Goal: Task Accomplishment & Management: Complete application form

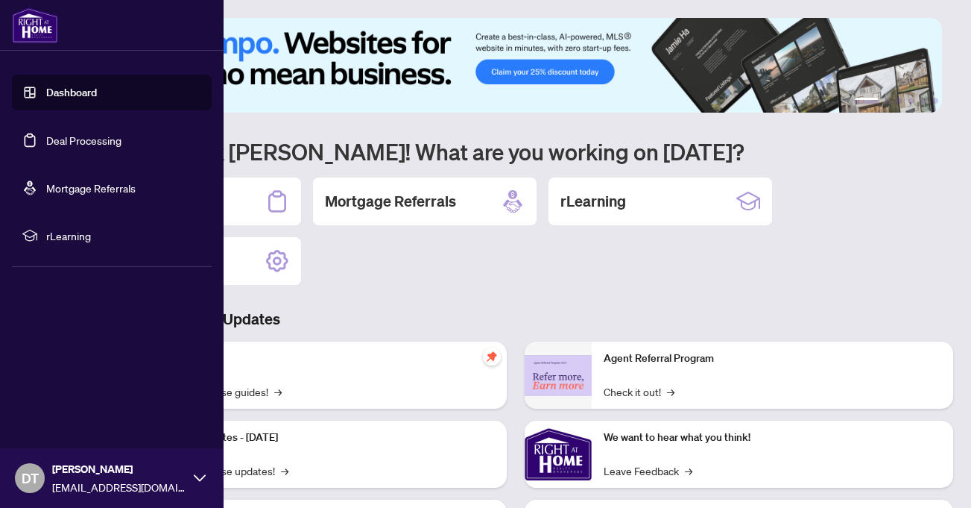
click at [46, 139] on link "Deal Processing" at bounding box center [83, 139] width 75 height 13
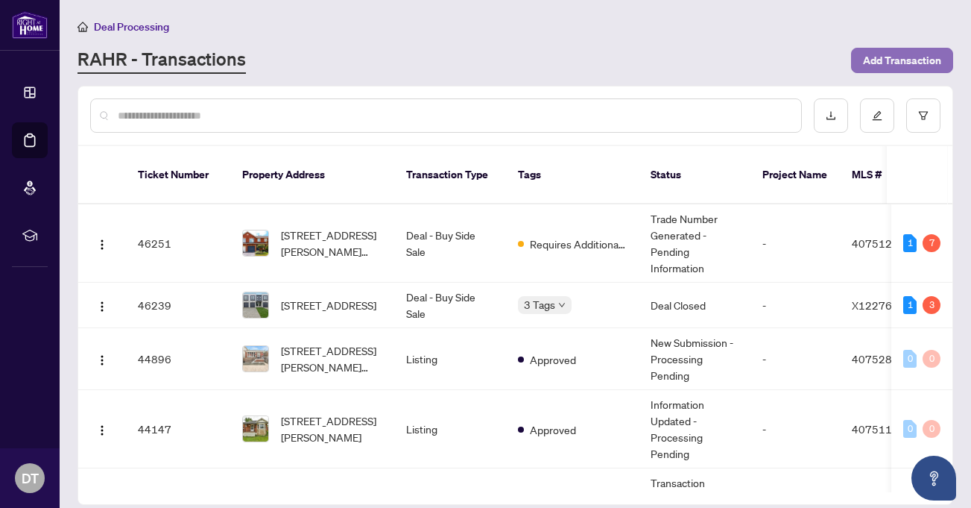
click at [913, 54] on span "Add Transaction" at bounding box center [902, 60] width 78 height 24
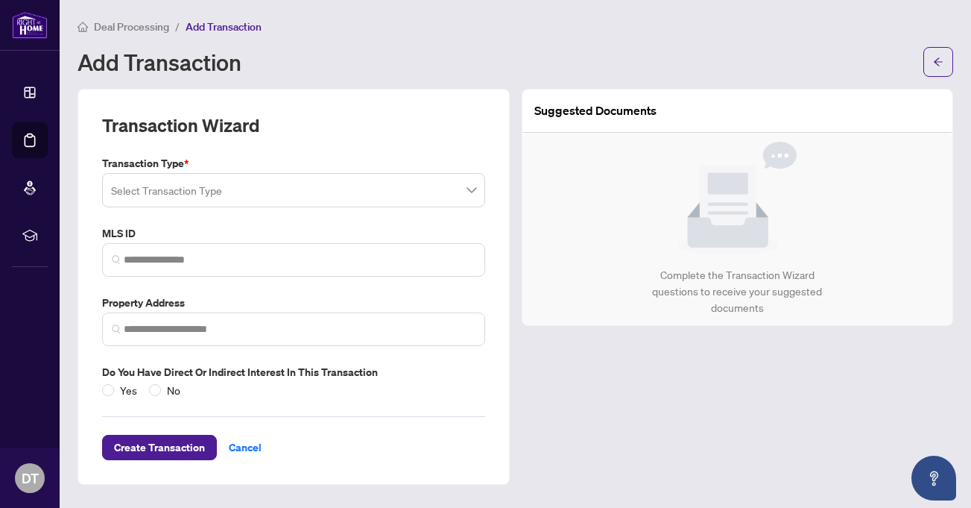
click at [275, 195] on input "search" at bounding box center [287, 192] width 352 height 33
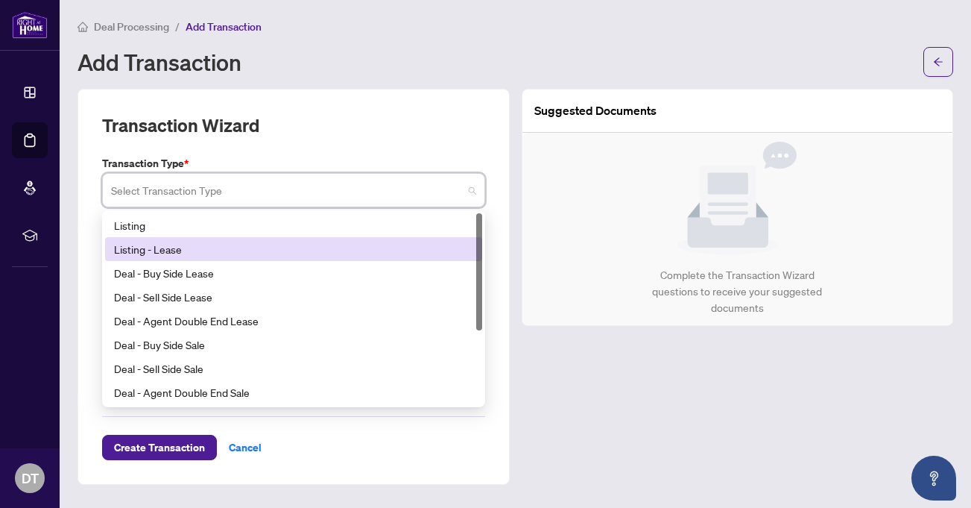
click at [220, 249] on div "Listing - Lease" at bounding box center [293, 249] width 359 height 16
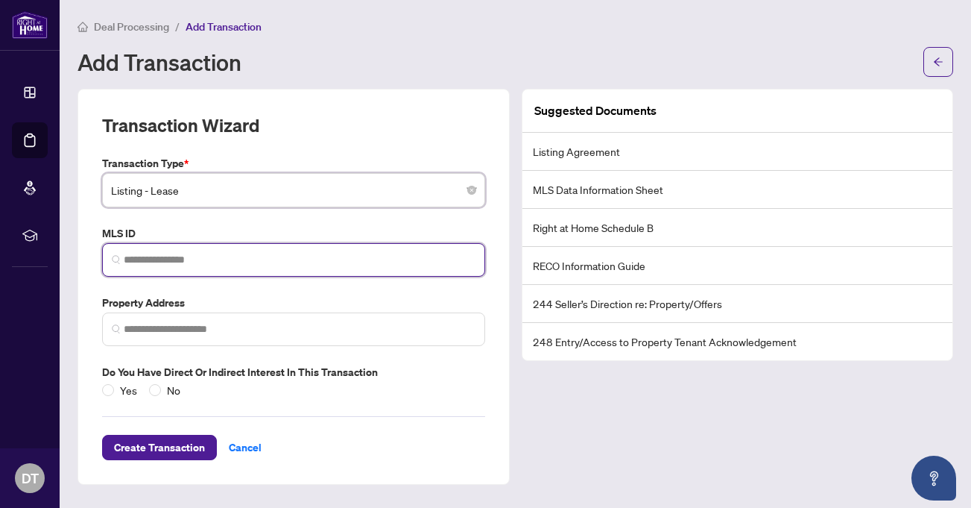
click at [212, 258] on input "search" at bounding box center [300, 260] width 352 height 16
paste input "********"
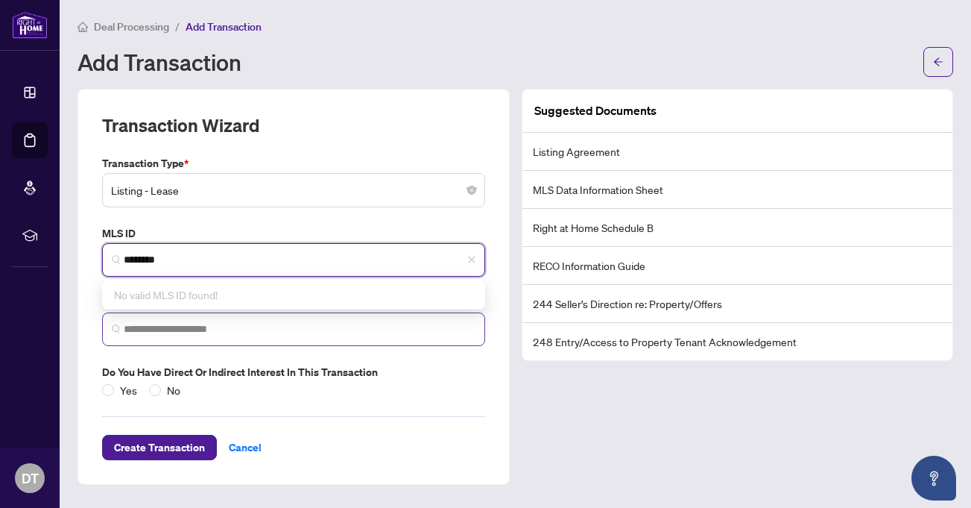
type input "********"
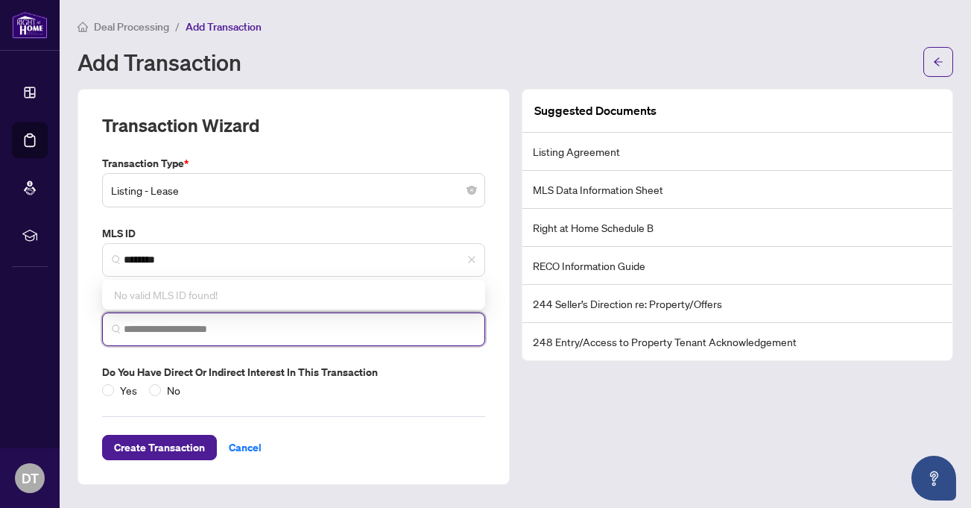
click at [319, 332] on input "search" at bounding box center [300, 329] width 352 height 16
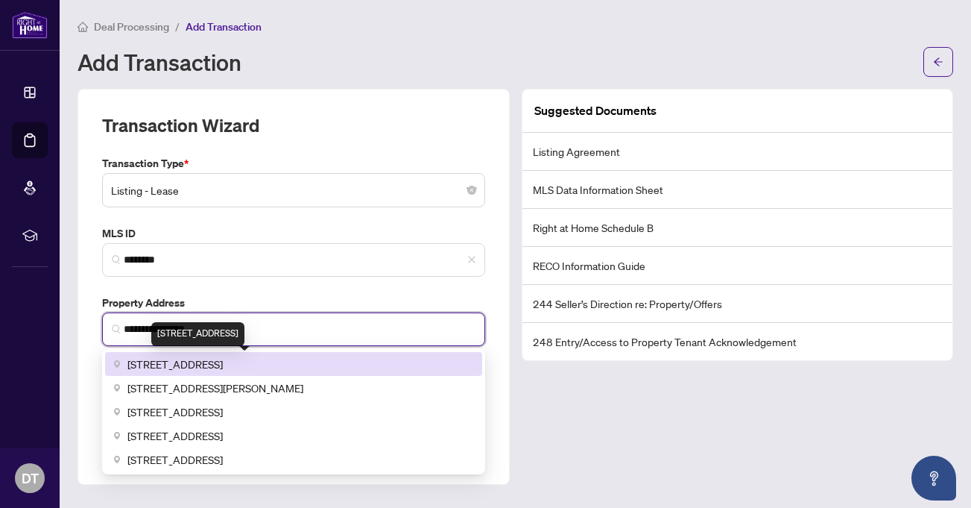
click at [223, 368] on span "[STREET_ADDRESS]" at bounding box center [174, 364] width 95 height 16
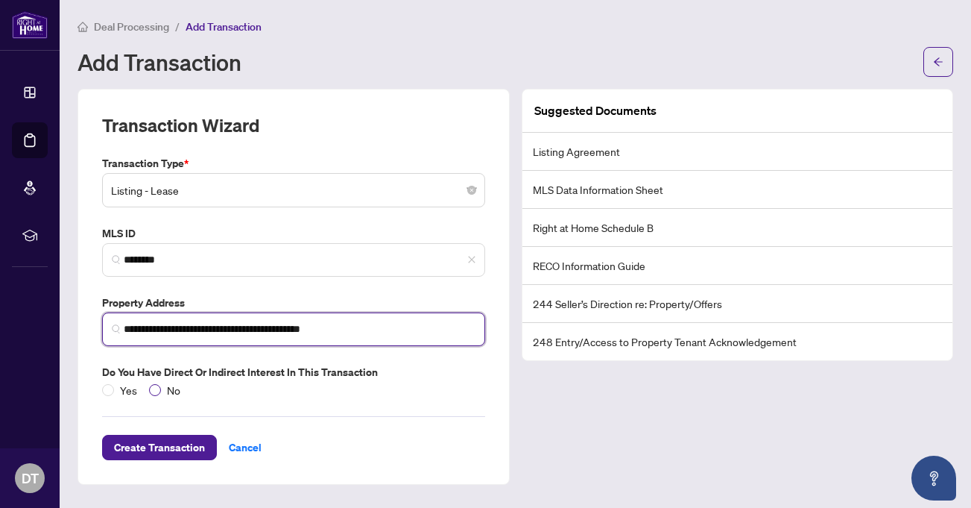
type input "**********"
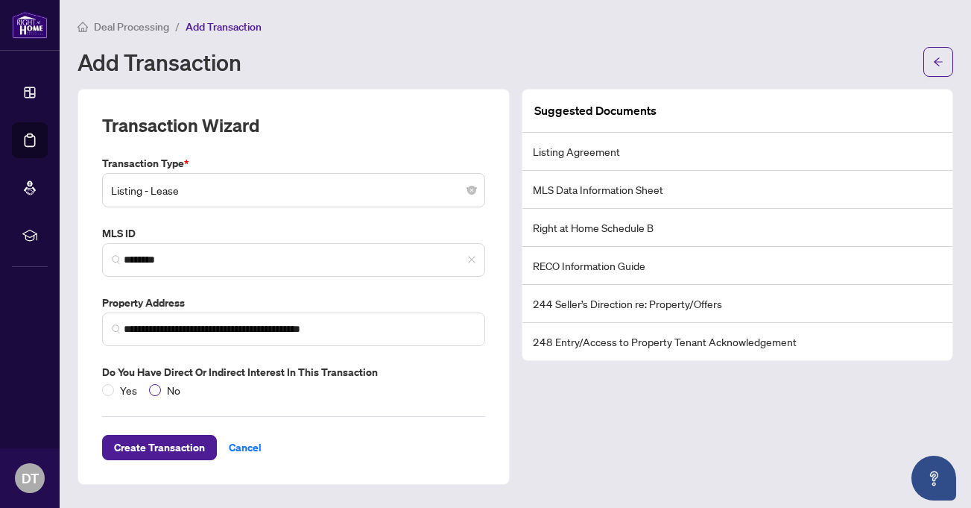
click at [161, 390] on span "No" at bounding box center [173, 390] width 25 height 16
click at [177, 438] on span "Create Transaction" at bounding box center [159, 447] width 91 height 24
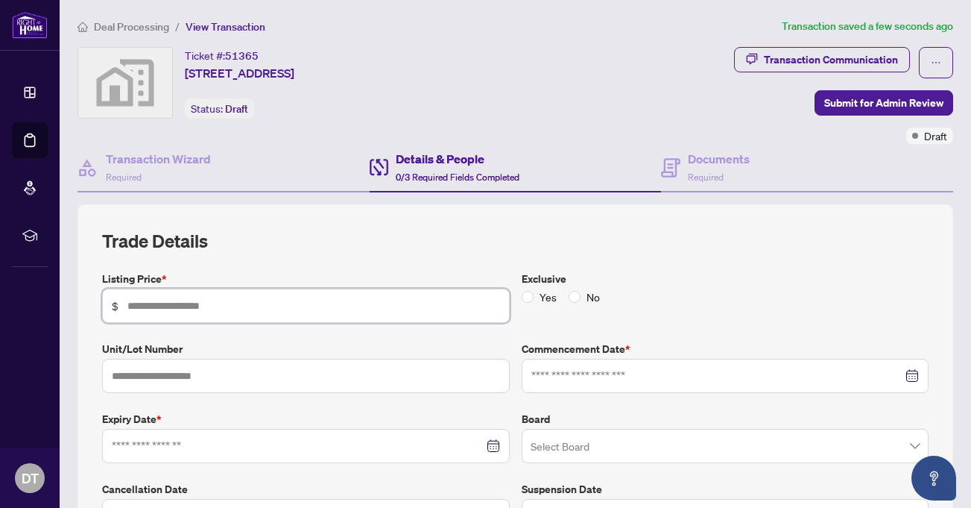
click at [311, 298] on input "text" at bounding box center [313, 305] width 373 height 16
type input "*****"
click at [569, 289] on label "No" at bounding box center [587, 296] width 37 height 16
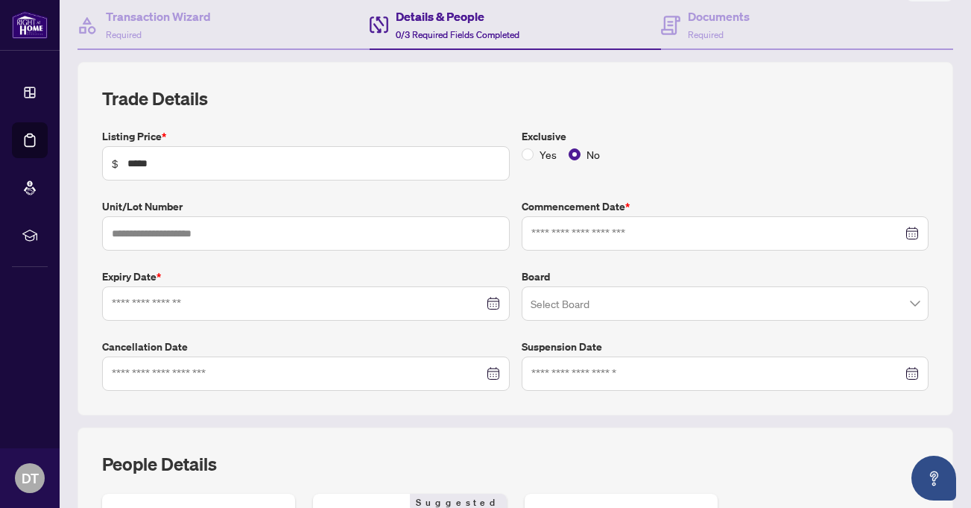
scroll to position [149, 0]
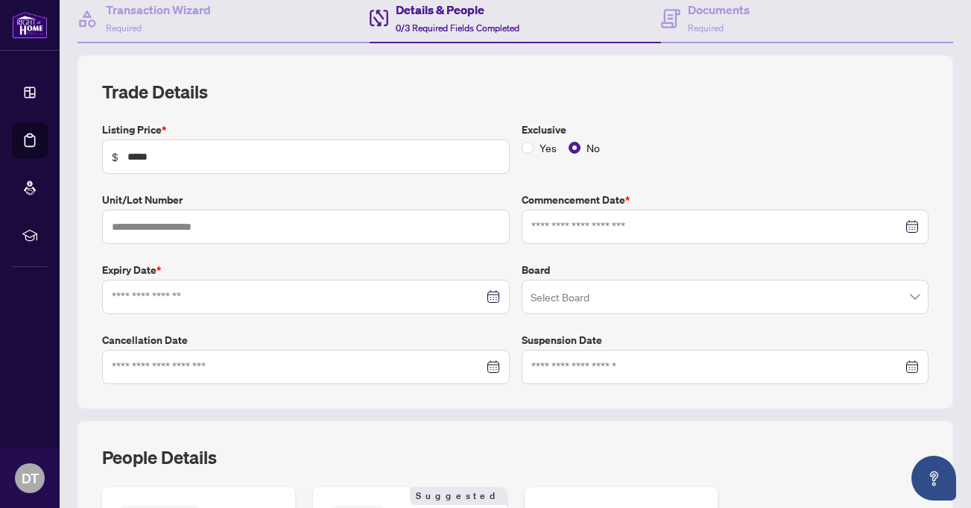
click at [898, 227] on div at bounding box center [726, 226] width 388 height 16
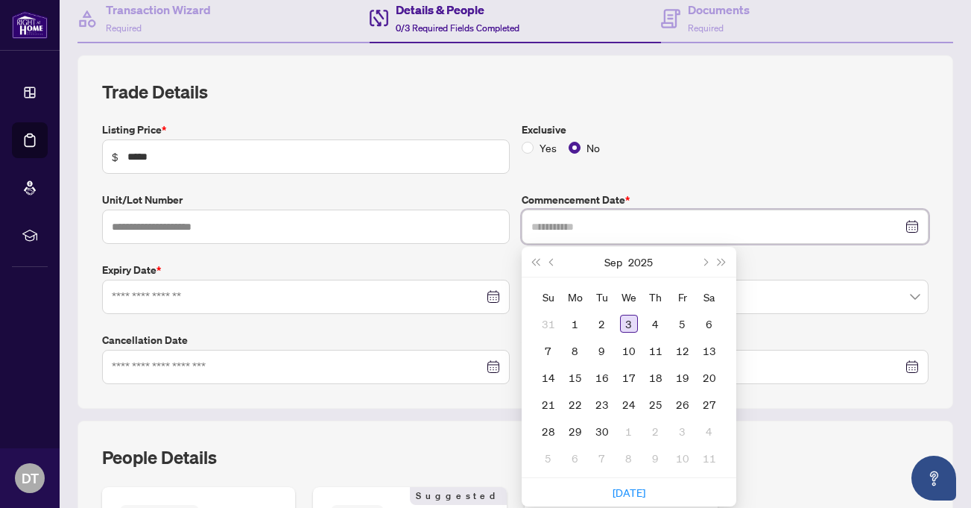
type input "**********"
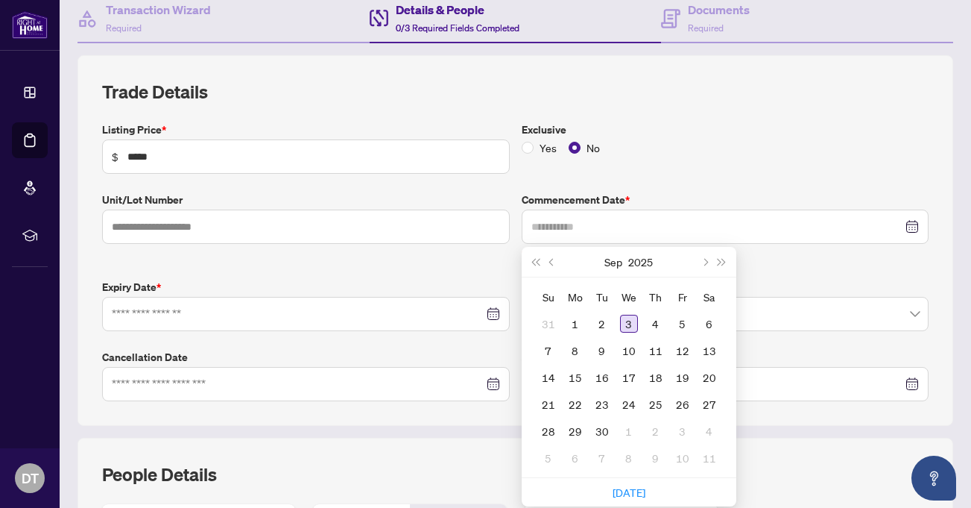
click at [622, 318] on div "3" at bounding box center [629, 324] width 18 height 18
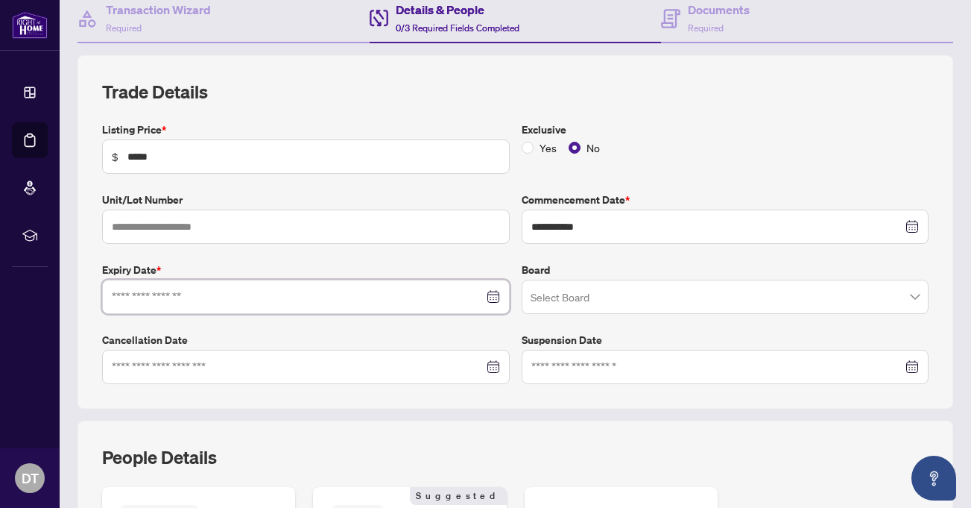
click at [270, 294] on input at bounding box center [298, 296] width 372 height 16
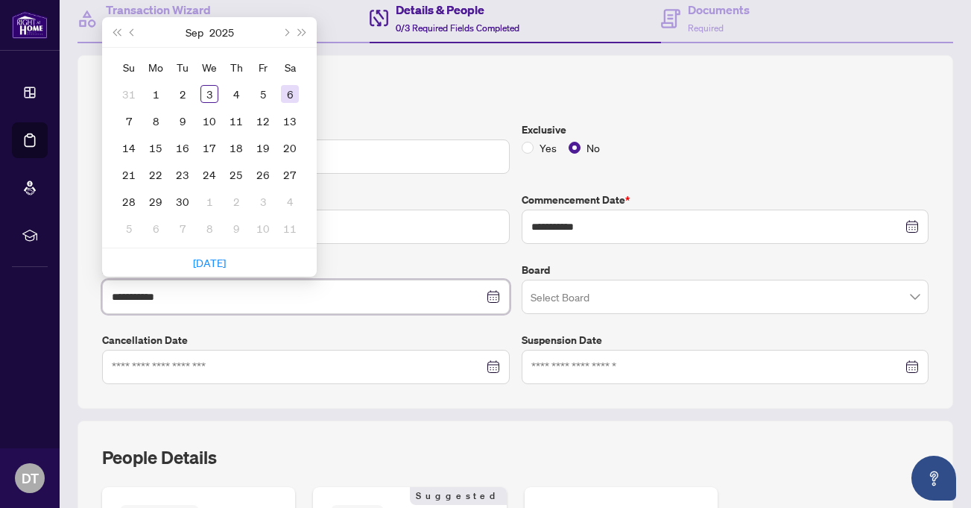
type input "**********"
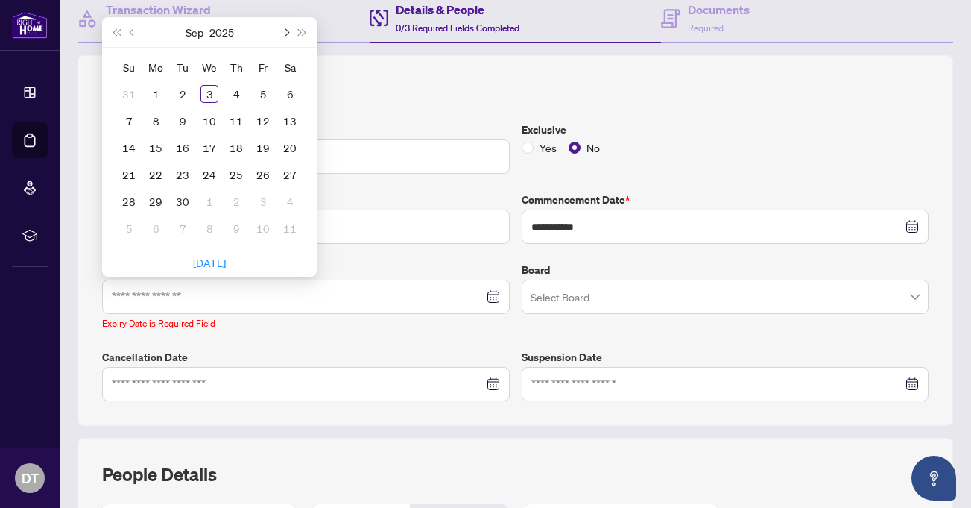
click at [286, 31] on span "Next month (PageDown)" at bounding box center [285, 31] width 7 height 7
type input "**********"
click at [212, 199] on div "31" at bounding box center [210, 201] width 18 height 18
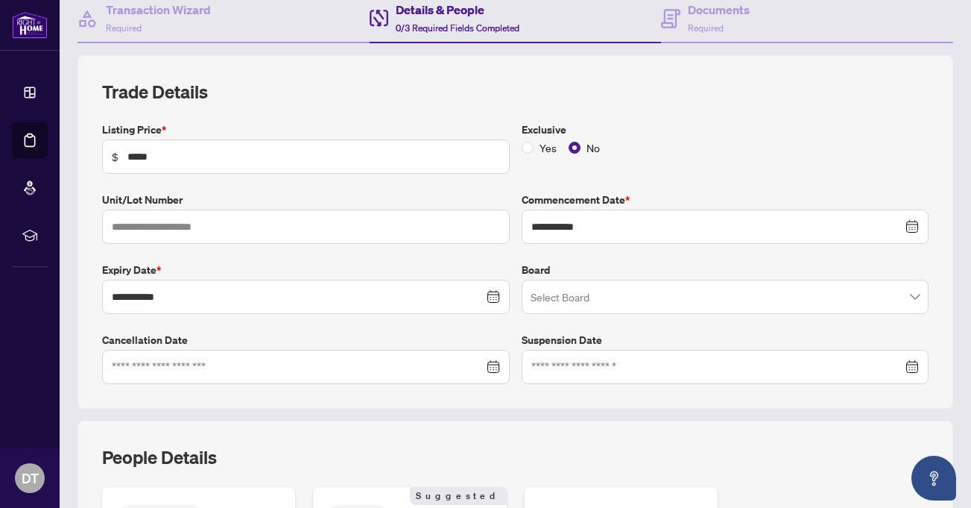
click at [640, 304] on input "search" at bounding box center [719, 299] width 376 height 33
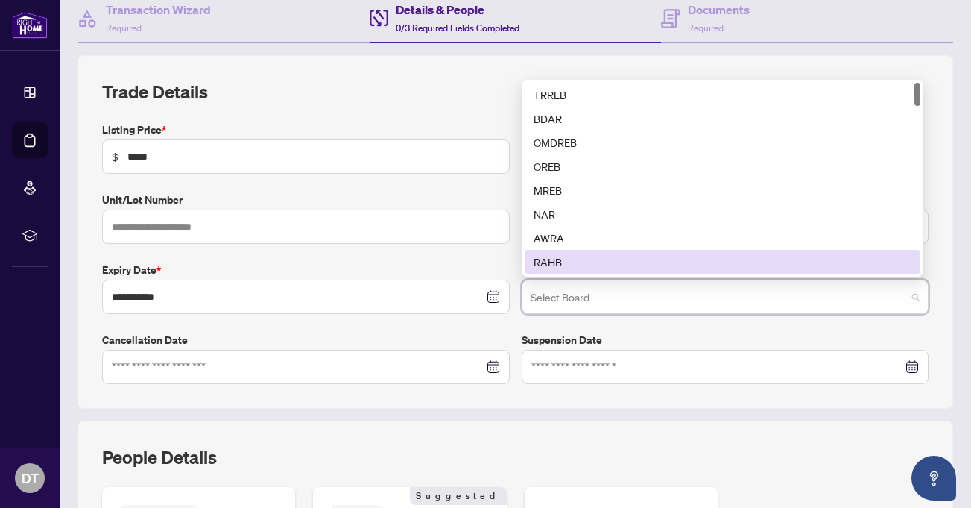
click at [566, 258] on div "RAHB" at bounding box center [723, 261] width 378 height 16
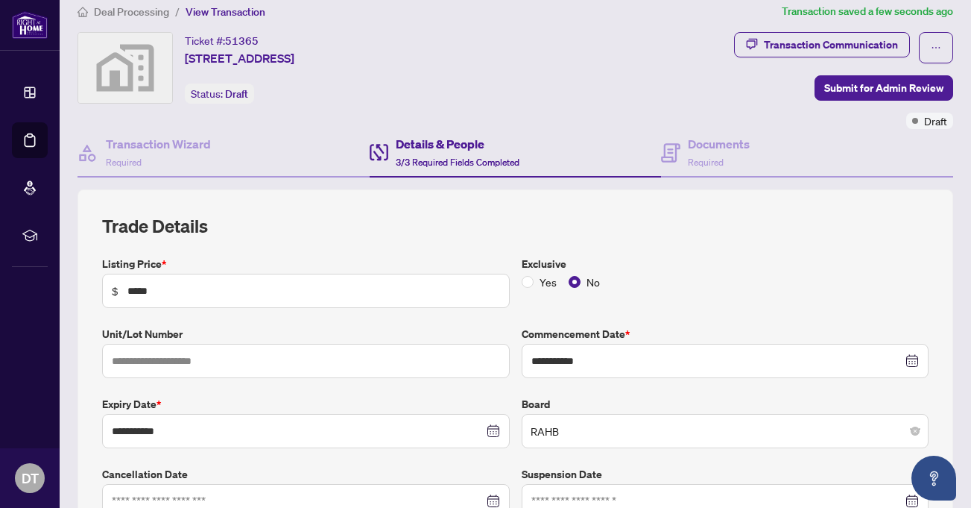
scroll to position [0, 0]
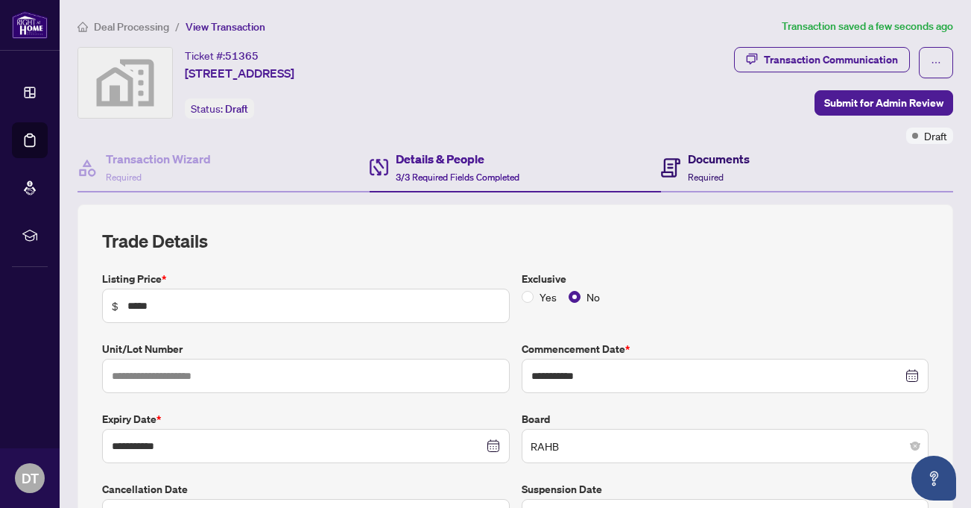
click at [704, 165] on h4 "Documents" at bounding box center [719, 159] width 62 height 18
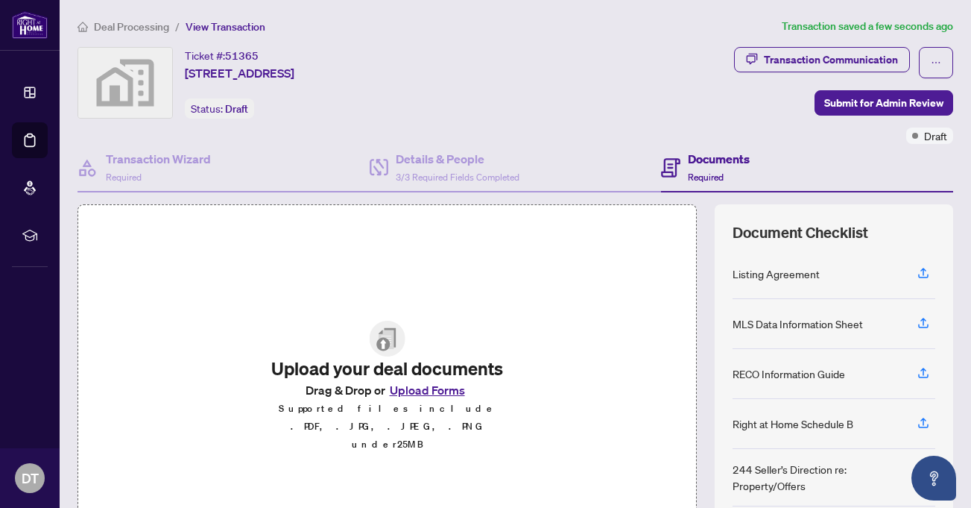
click at [436, 400] on button "Upload Forms" at bounding box center [427, 389] width 84 height 19
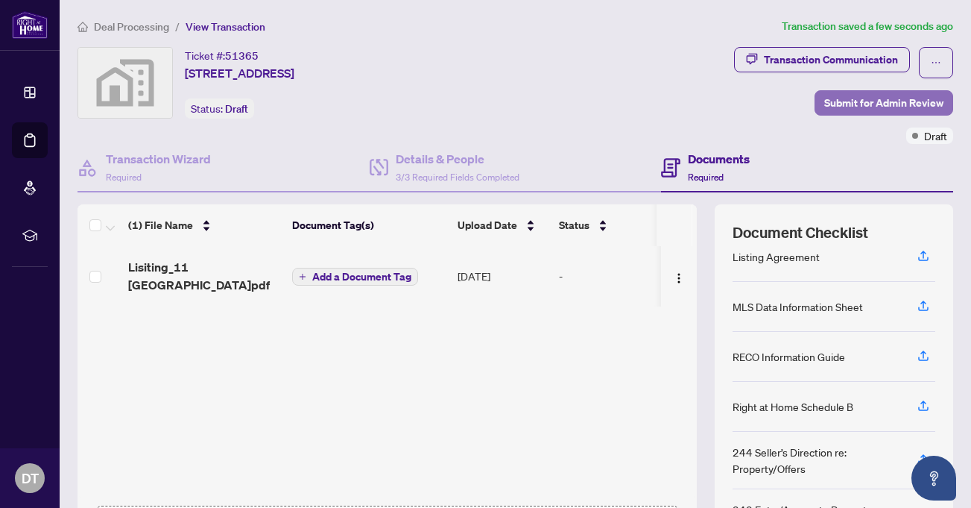
click at [865, 101] on span "Submit for Admin Review" at bounding box center [883, 103] width 119 height 24
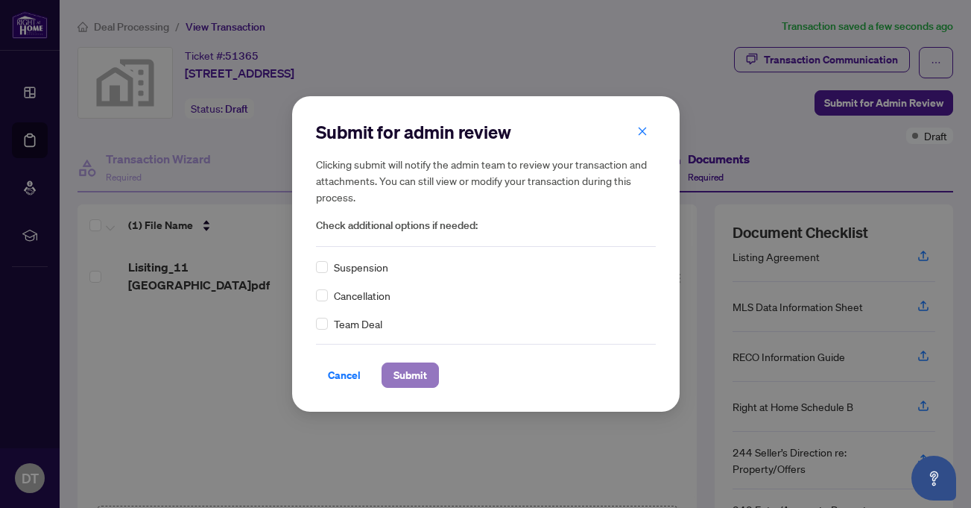
click at [421, 373] on span "Submit" at bounding box center [411, 375] width 34 height 24
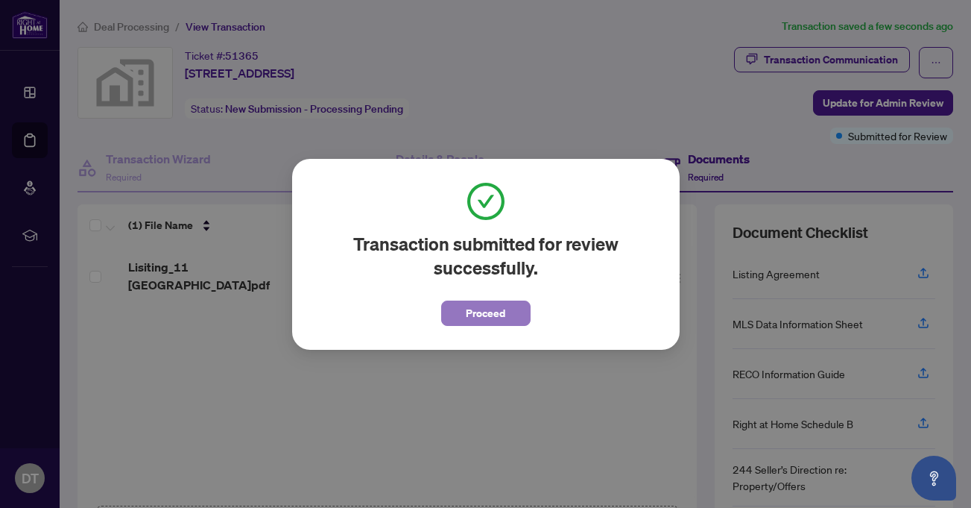
click at [487, 306] on span "Proceed" at bounding box center [486, 313] width 40 height 24
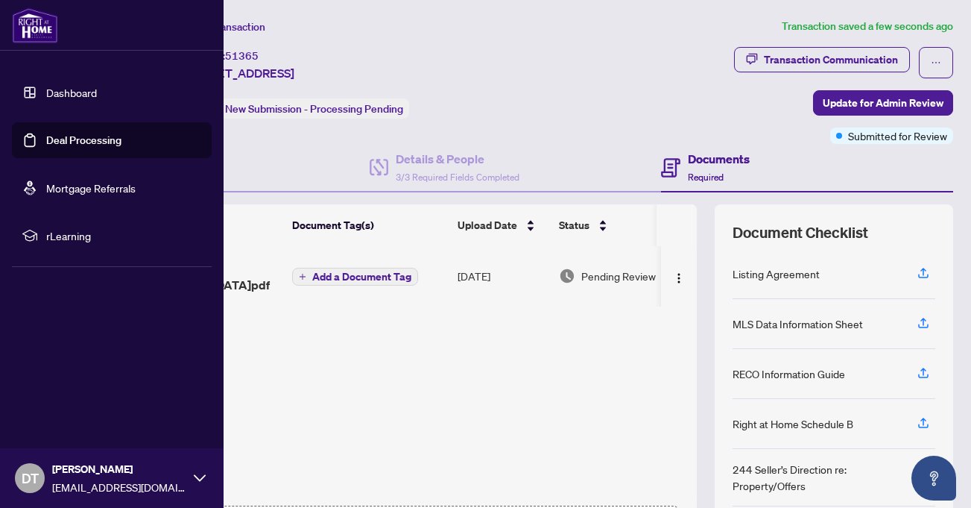
click at [46, 137] on link "Deal Processing" at bounding box center [83, 139] width 75 height 13
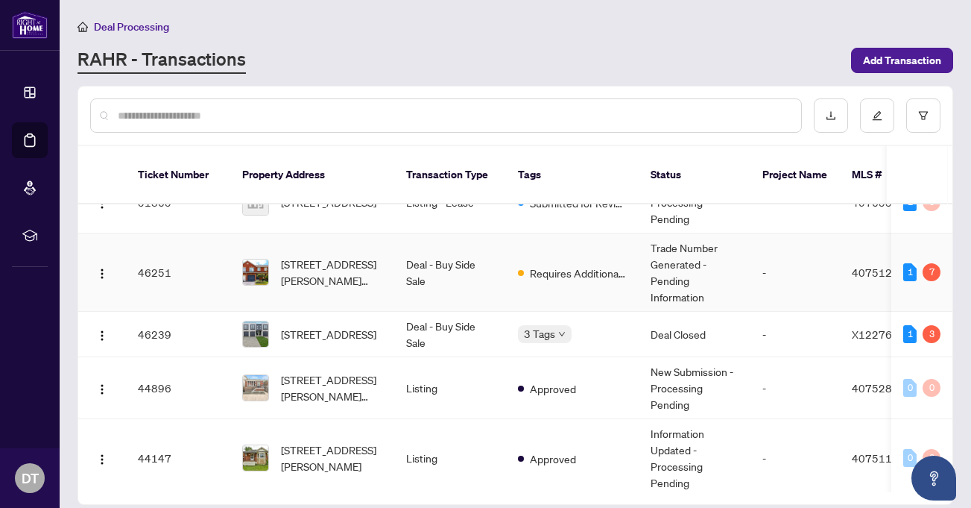
scroll to position [50, 0]
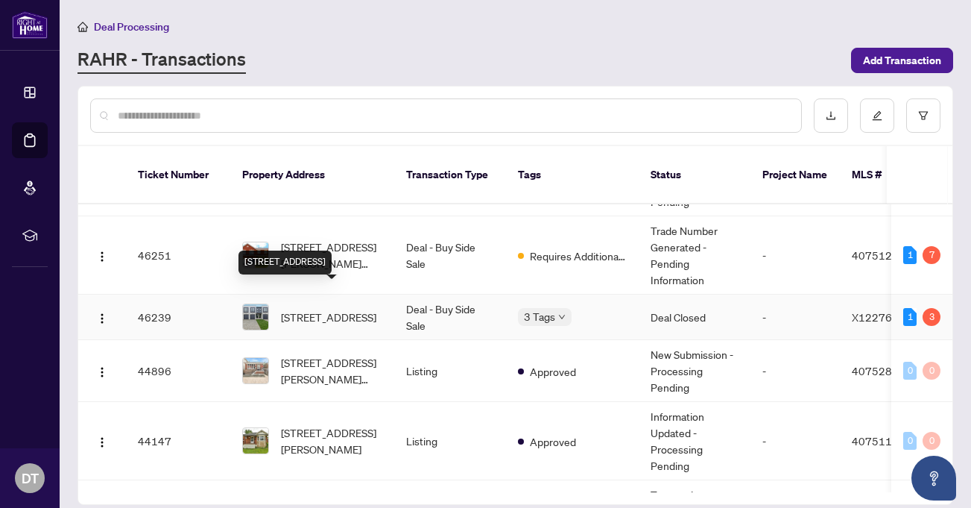
click at [339, 309] on span "[STREET_ADDRESS]" at bounding box center [328, 317] width 95 height 16
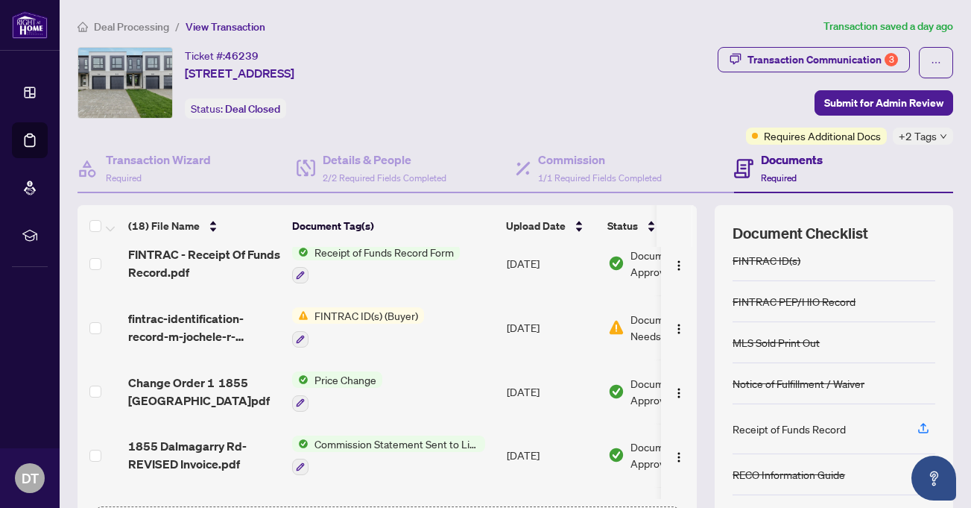
scroll to position [379, 0]
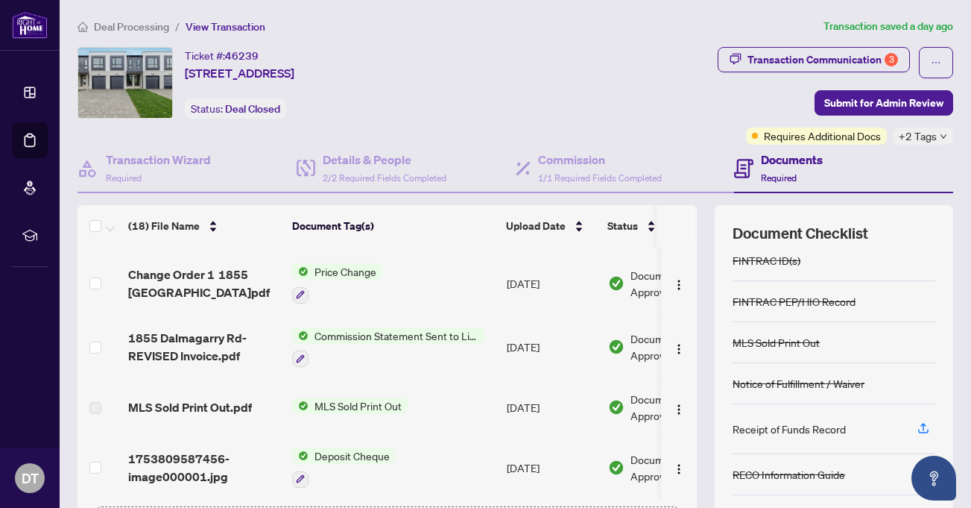
drag, startPoint x: 584, startPoint y: 494, endPoint x: 660, endPoint y: 487, distance: 77.1
click at [660, 487] on tbody "1855 Dalmagarry Rd-Commission Adjusted.pdf Commission Adjustment [DATE] Documen…" at bounding box center [421, 442] width 687 height 1133
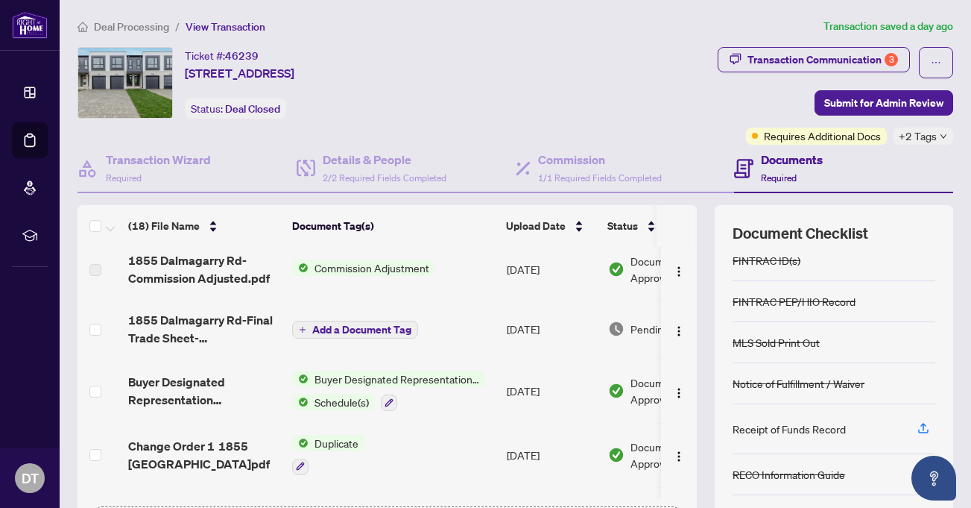
scroll to position [0, 0]
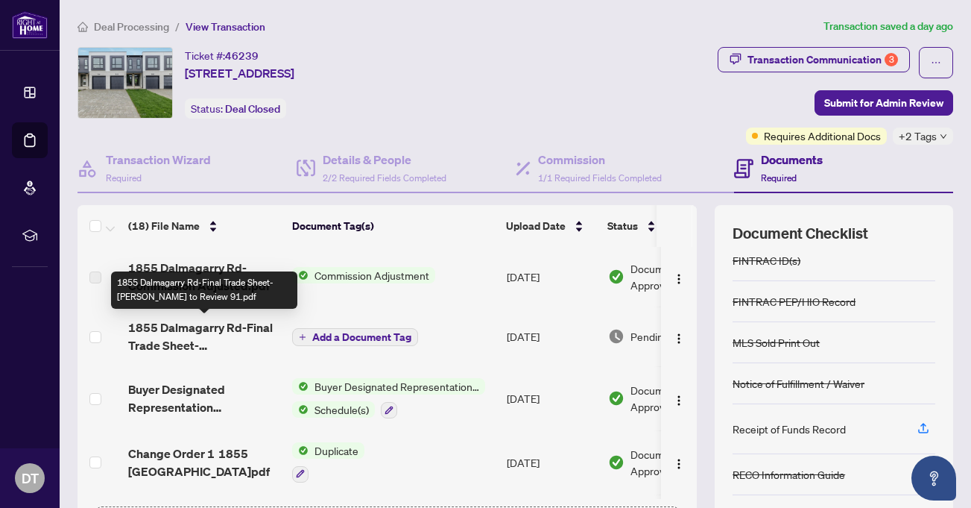
click at [212, 326] on span "1855 Dalmagarry Rd-Final Trade Sheet-[PERSON_NAME] to Review 91.pdf" at bounding box center [204, 336] width 152 height 36
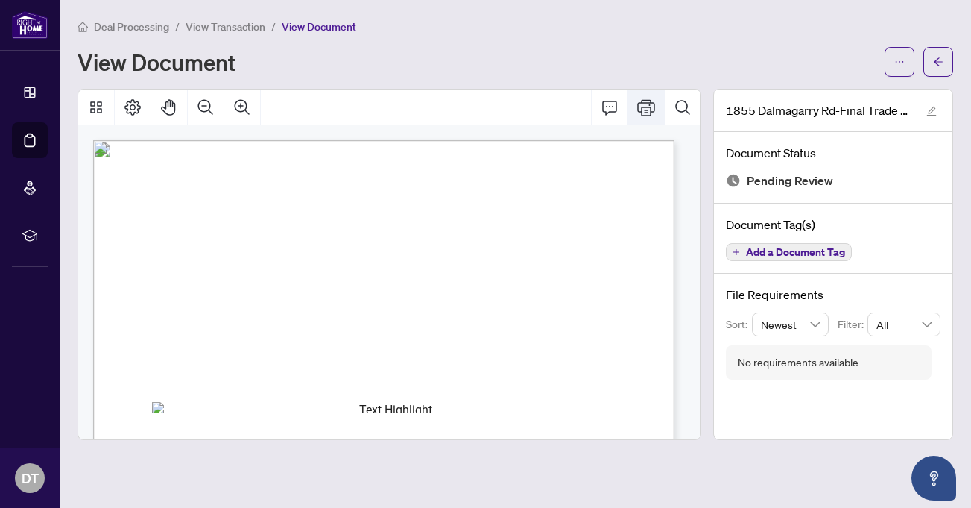
click at [645, 113] on icon "Print" at bounding box center [646, 107] width 18 height 18
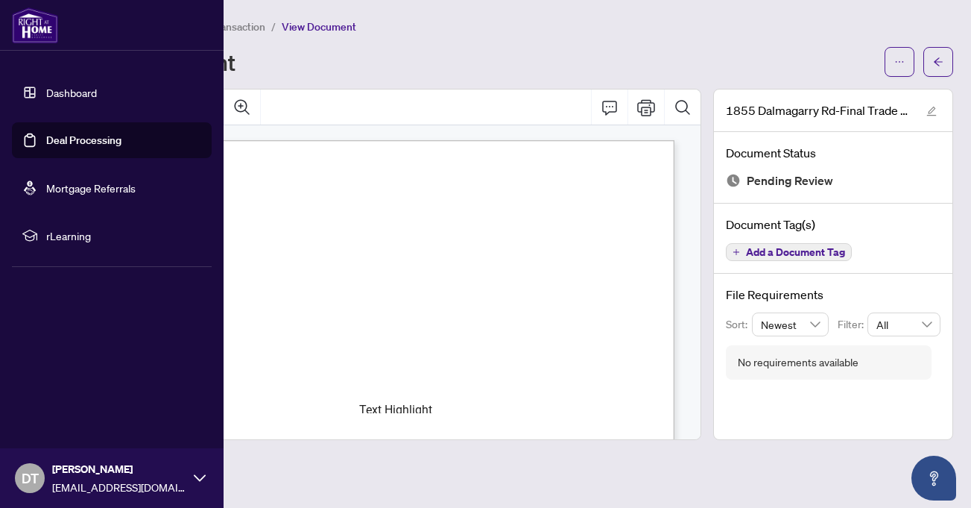
click at [46, 139] on link "Deal Processing" at bounding box center [83, 139] width 75 height 13
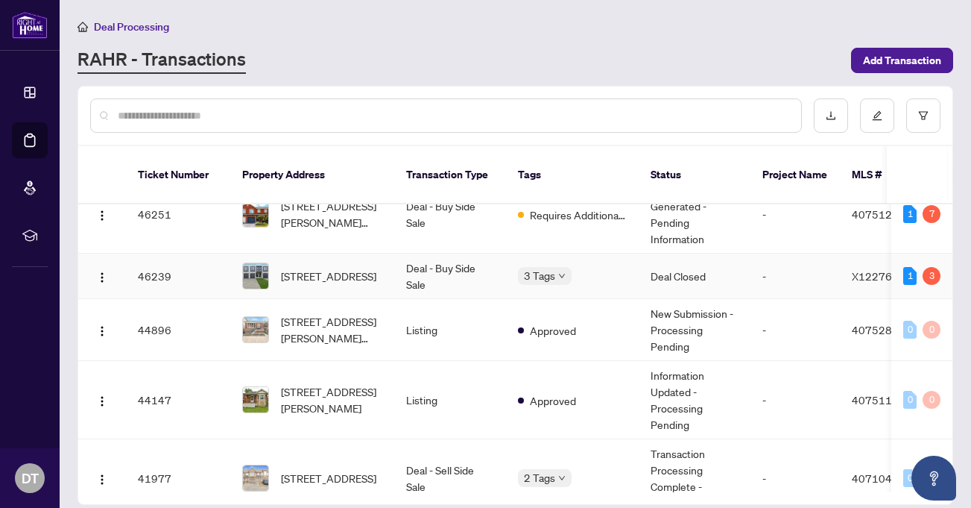
scroll to position [99, 0]
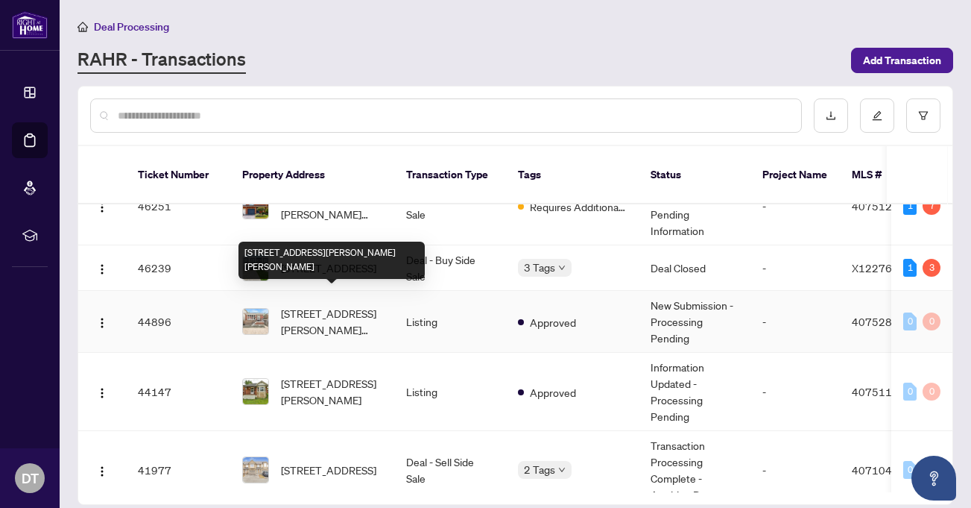
click at [307, 253] on div "[STREET_ADDRESS][PERSON_NAME][PERSON_NAME]" at bounding box center [332, 260] width 186 height 37
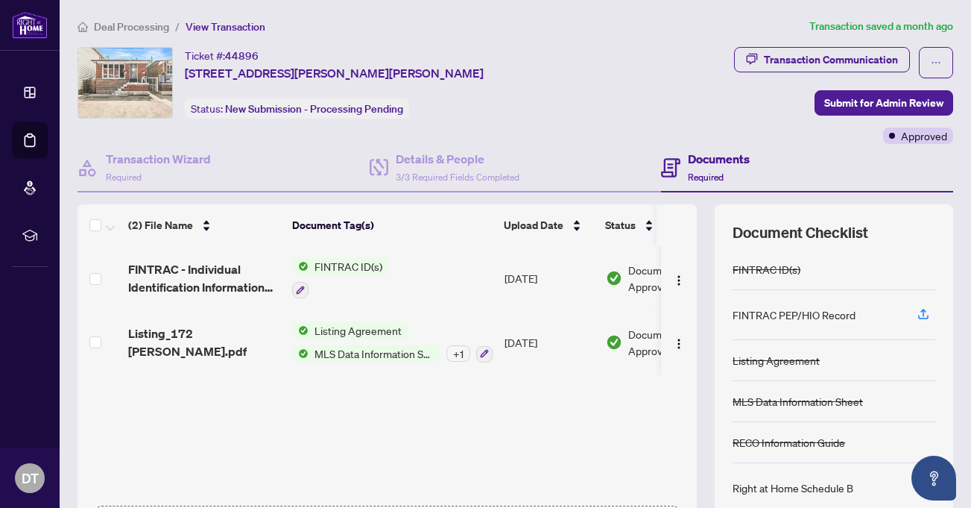
scroll to position [0, 81]
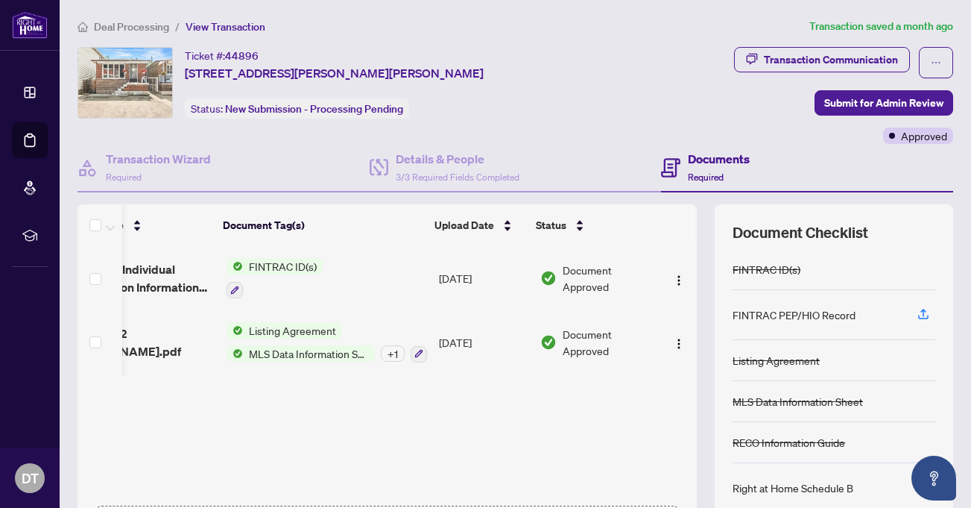
drag, startPoint x: 680, startPoint y: 315, endPoint x: 692, endPoint y: 288, distance: 30.1
click at [692, 288] on div "(2) File Name Document Tag(s) Upload Date Status FINTRAC - Individual Identific…" at bounding box center [516, 386] width 876 height 365
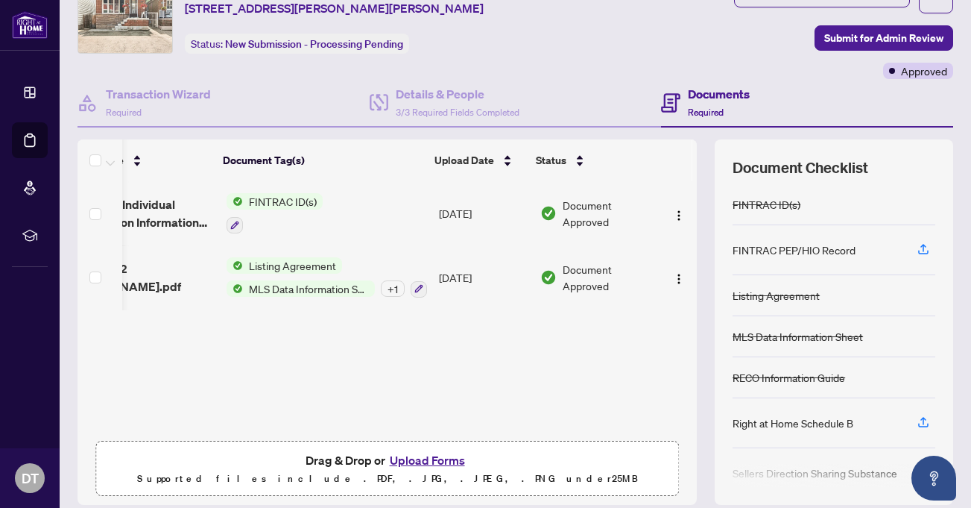
scroll to position [0, 0]
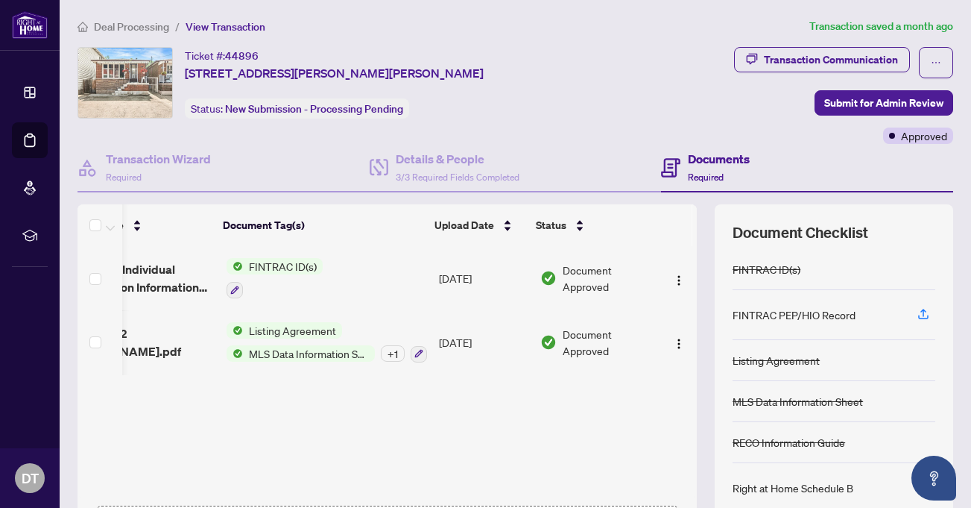
drag, startPoint x: 649, startPoint y: 492, endPoint x: 414, endPoint y: 479, distance: 234.5
click at [414, 479] on div "FINTRAC - Individual Identification Information Record.pdf FINTRAC ID(s) [DATE]…" at bounding box center [387, 372] width 619 height 252
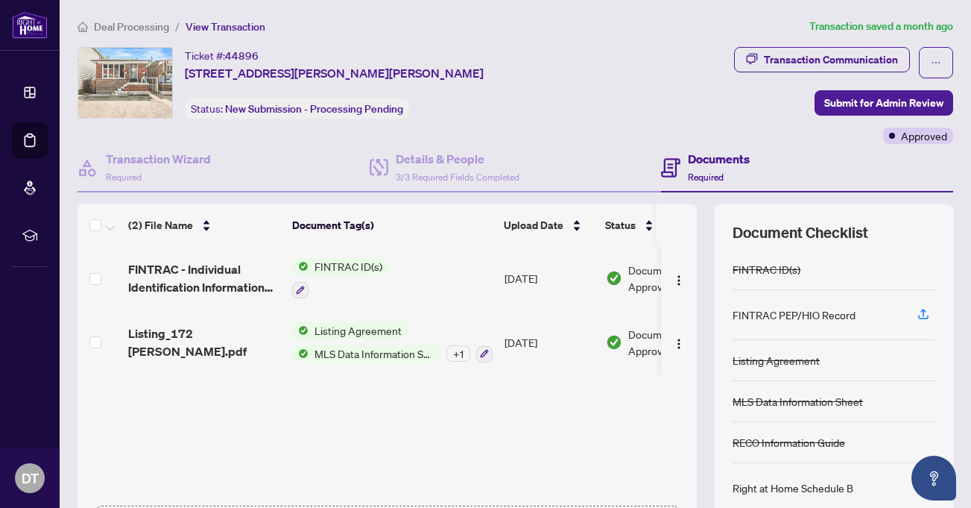
click at [707, 165] on h4 "Documents" at bounding box center [719, 159] width 62 height 18
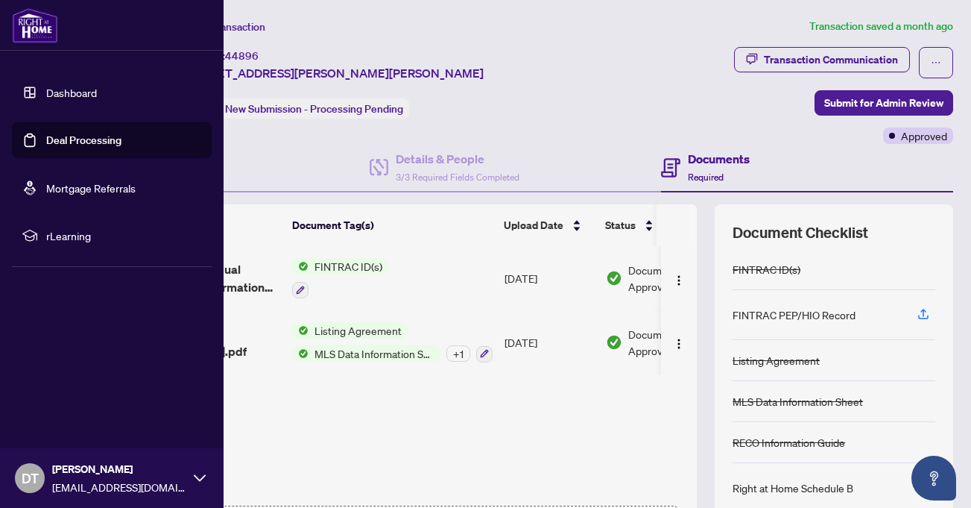
click at [76, 139] on link "Deal Processing" at bounding box center [83, 139] width 75 height 13
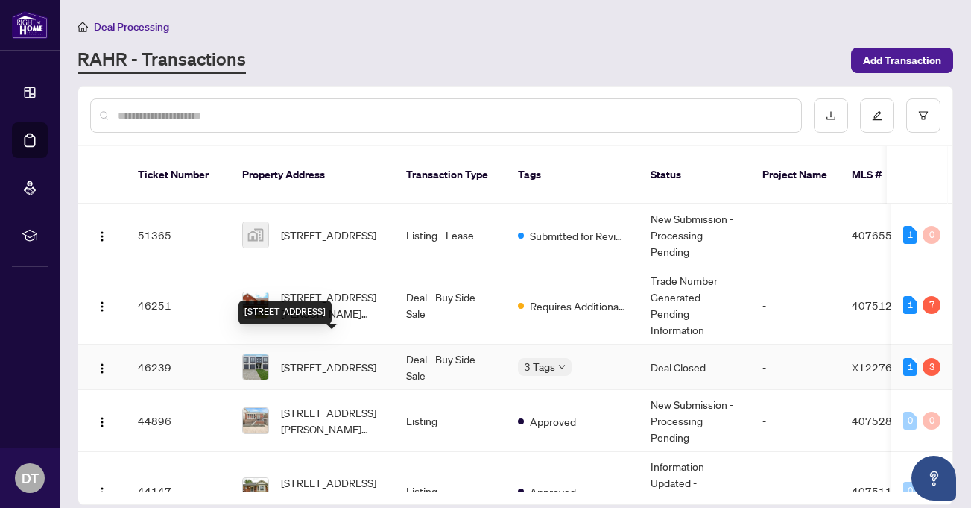
click at [333, 359] on span "[STREET_ADDRESS]" at bounding box center [328, 367] width 95 height 16
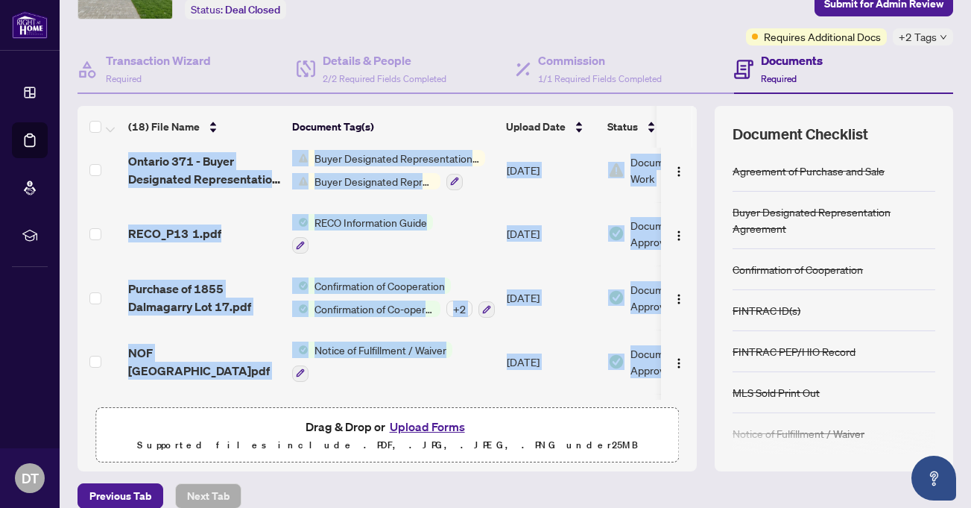
scroll to position [875, 0]
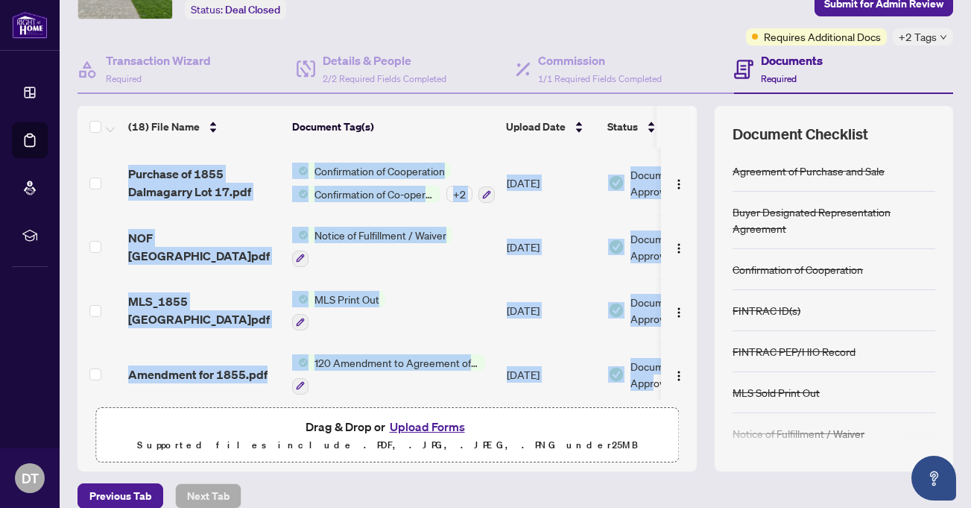
drag, startPoint x: 537, startPoint y: 394, endPoint x: 653, endPoint y: 395, distance: 116.3
click at [653, 395] on div "1855 Dalmagarry Rd-Commission Adjusted.pdf Commission Adjustment [DATE] Documen…" at bounding box center [387, 274] width 619 height 252
click at [692, 347] on div "(18) File Name Document Tag(s) Upload Date Status [STREET_ADDRESS]-Commission A…" at bounding box center [516, 288] width 876 height 365
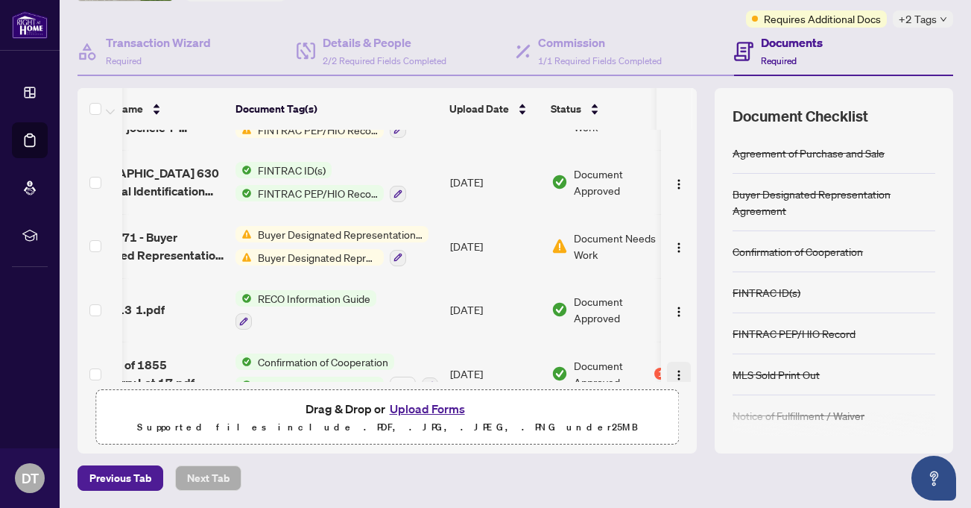
scroll to position [684, 57]
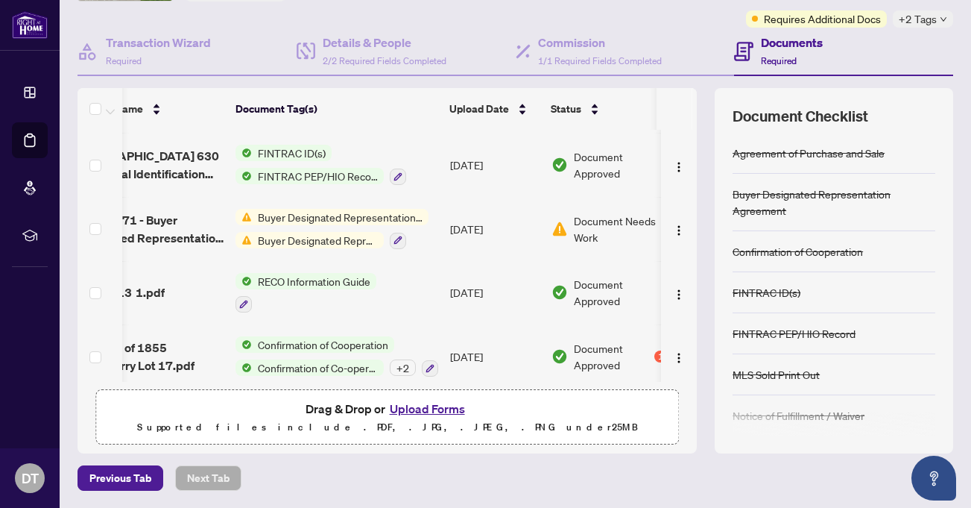
click at [296, 219] on span "Buyer Designated Representation Agreement" at bounding box center [340, 217] width 177 height 16
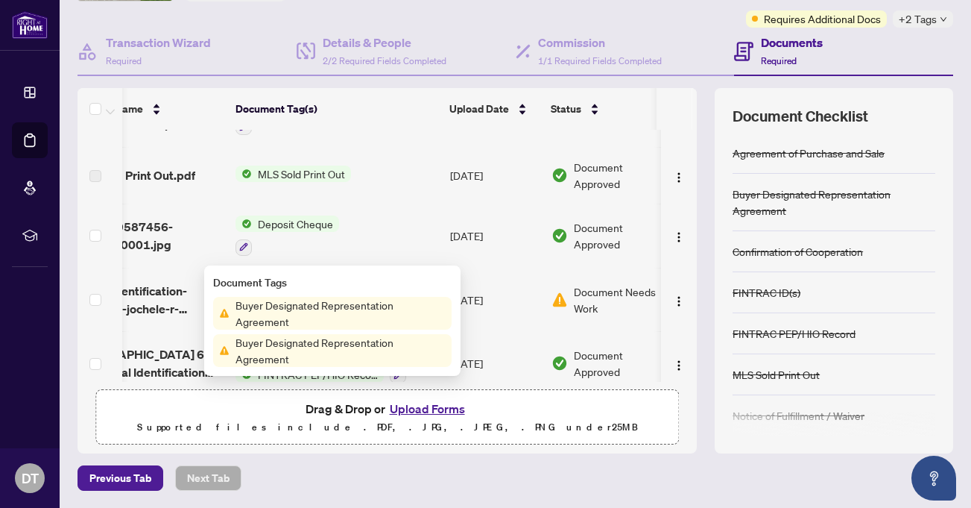
scroll to position [535, 57]
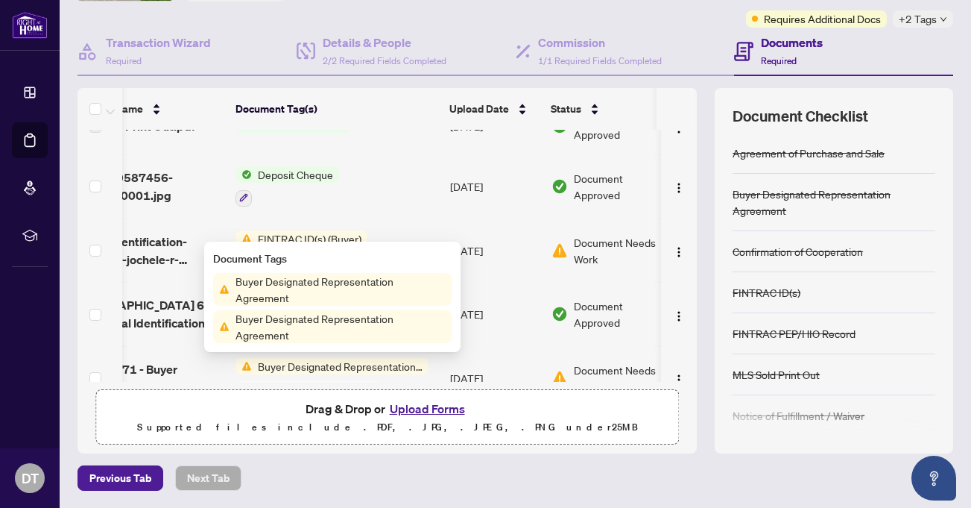
click at [494, 247] on td "[DATE]" at bounding box center [494, 250] width 101 height 64
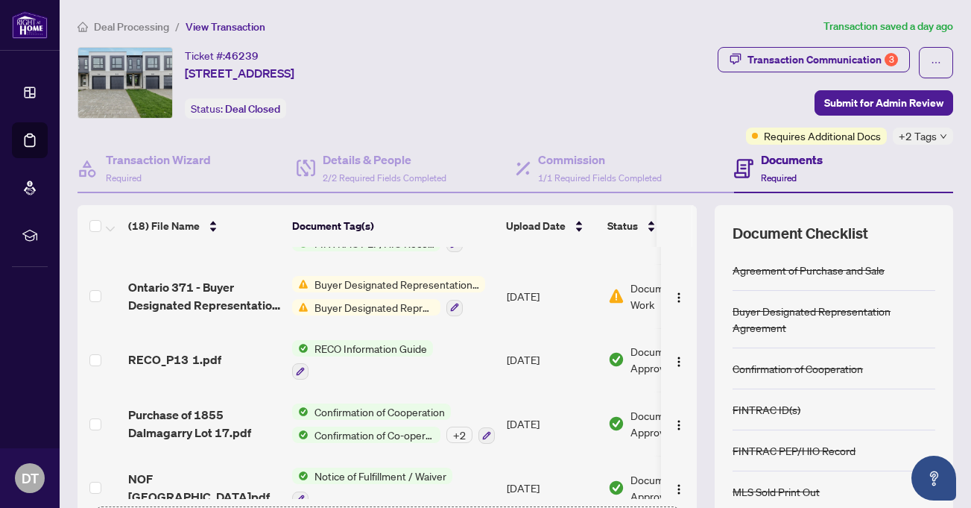
scroll to position [634, 0]
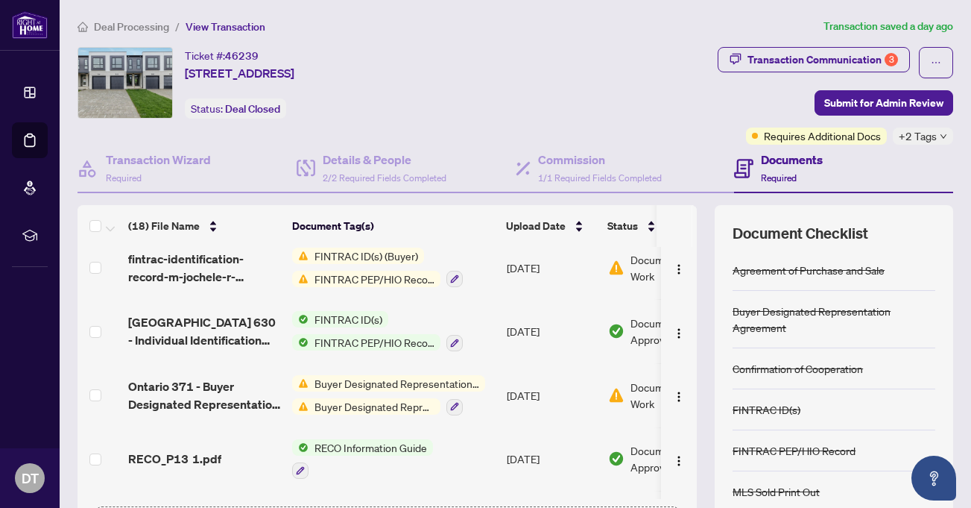
click at [368, 381] on span "Buyer Designated Representation Agreement" at bounding box center [397, 383] width 177 height 16
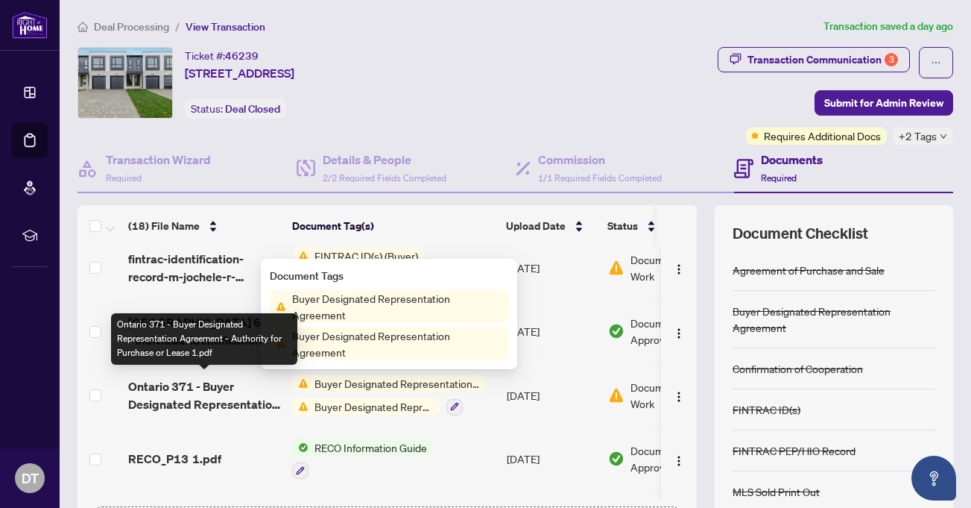
click at [200, 385] on span "Ontario 371 - Buyer Designated Representation Agreement - Authority for Purchas…" at bounding box center [204, 395] width 152 height 36
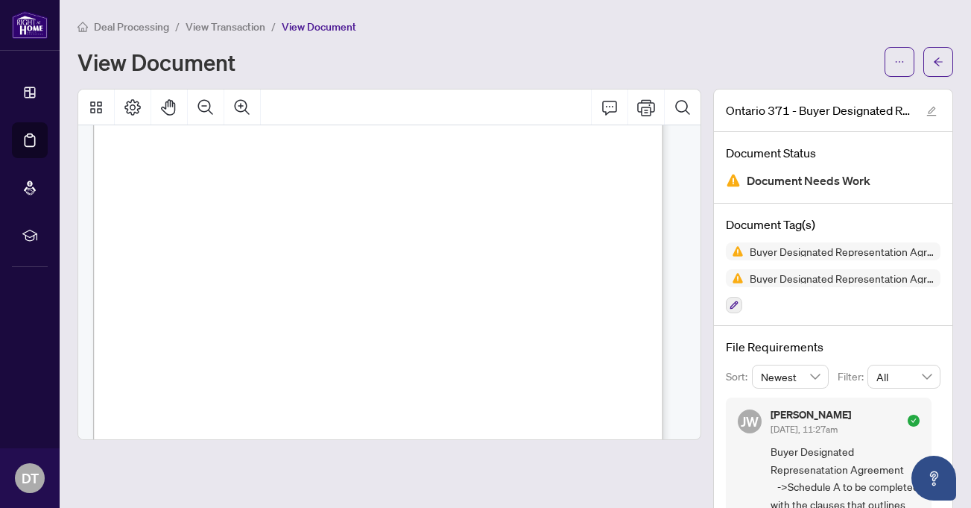
scroll to position [400, 0]
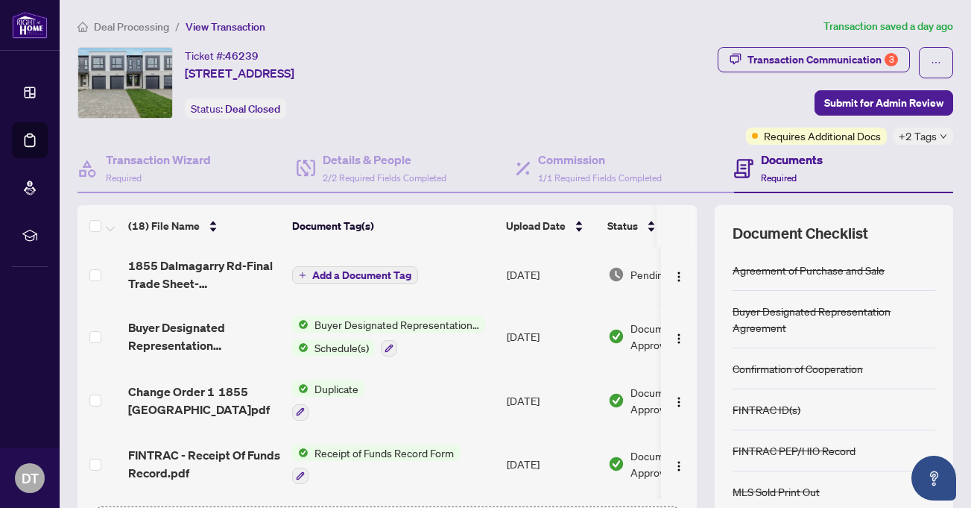
scroll to position [149, 0]
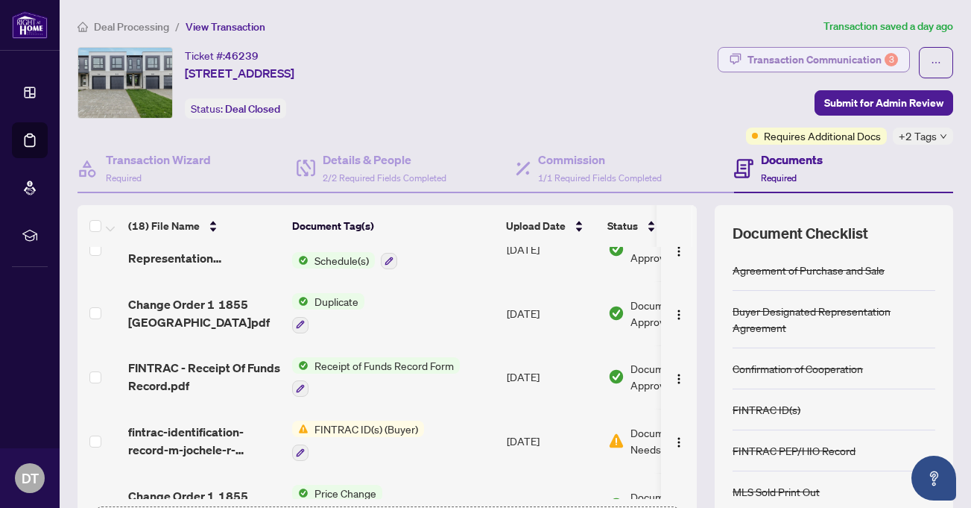
click at [857, 56] on div "Transaction Communication 3" at bounding box center [823, 60] width 151 height 24
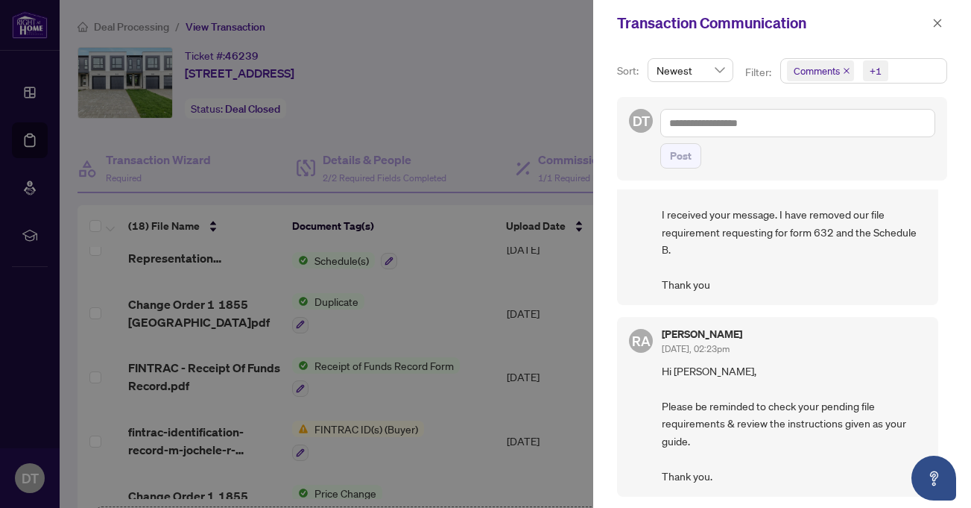
scroll to position [1193, 0]
click at [532, 25] on div at bounding box center [485, 254] width 971 height 508
click at [936, 21] on icon "close" at bounding box center [938, 23] width 8 height 8
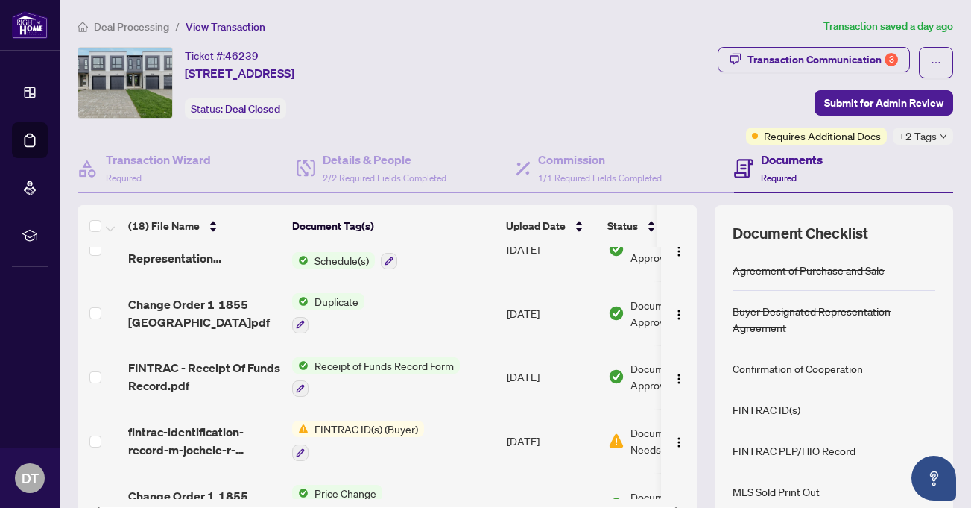
click at [784, 165] on h4 "Documents" at bounding box center [792, 160] width 62 height 18
click at [768, 168] on div "Documents Required" at bounding box center [792, 168] width 62 height 35
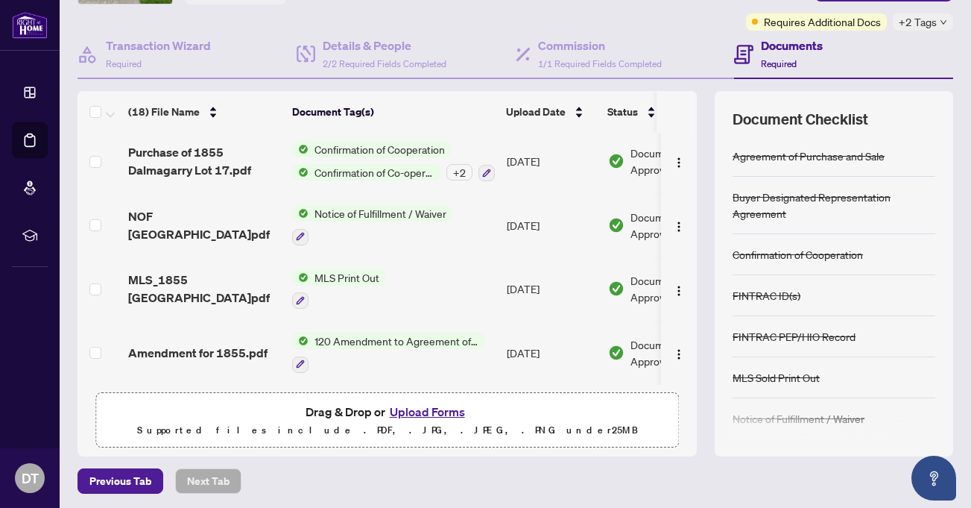
scroll to position [117, 0]
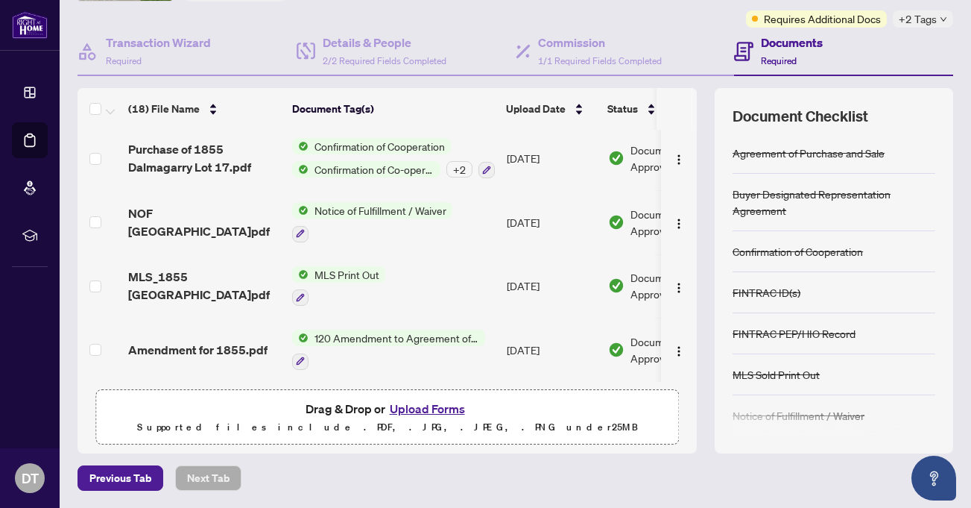
click at [443, 407] on button "Upload Forms" at bounding box center [427, 408] width 84 height 19
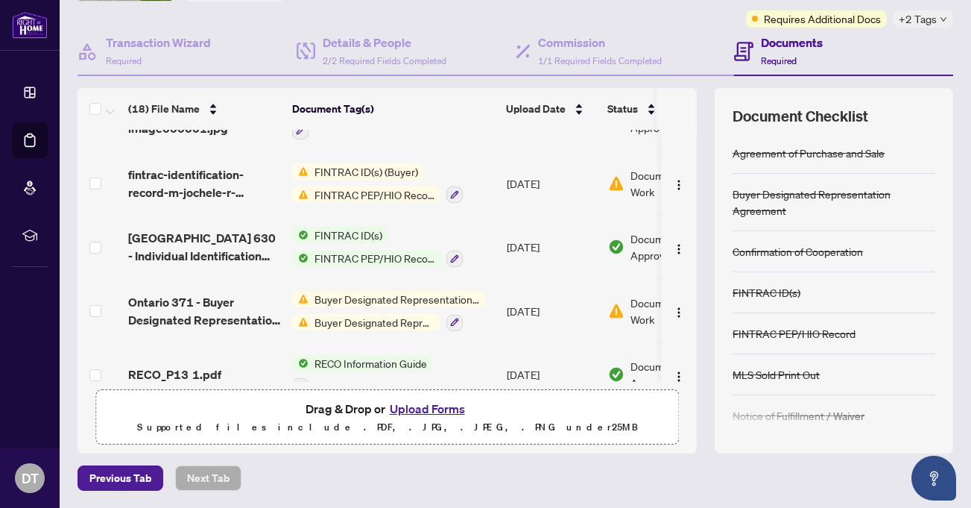
scroll to position [584, 0]
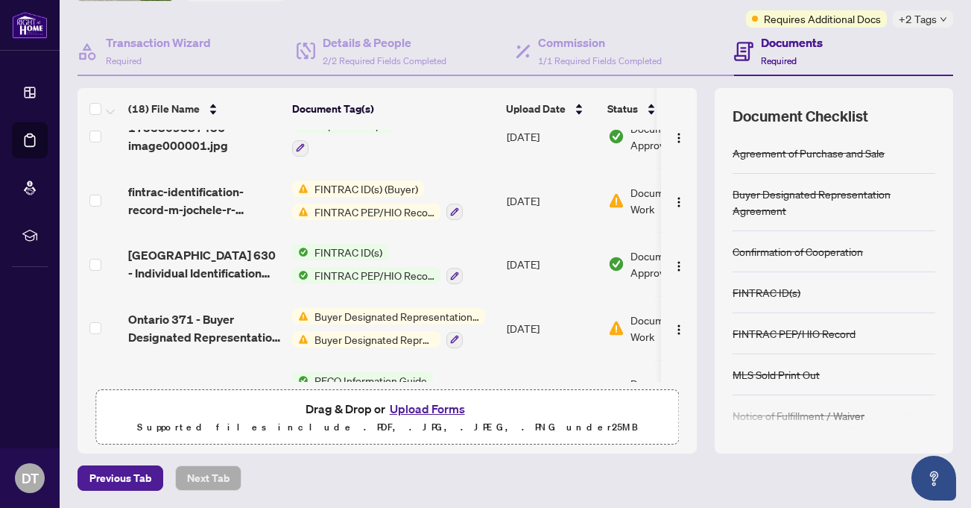
click at [371, 196] on div "FINTRAC ID(s) (Buyer) FINTRAC PEP/HIO Record (Buyer)" at bounding box center [377, 200] width 171 height 40
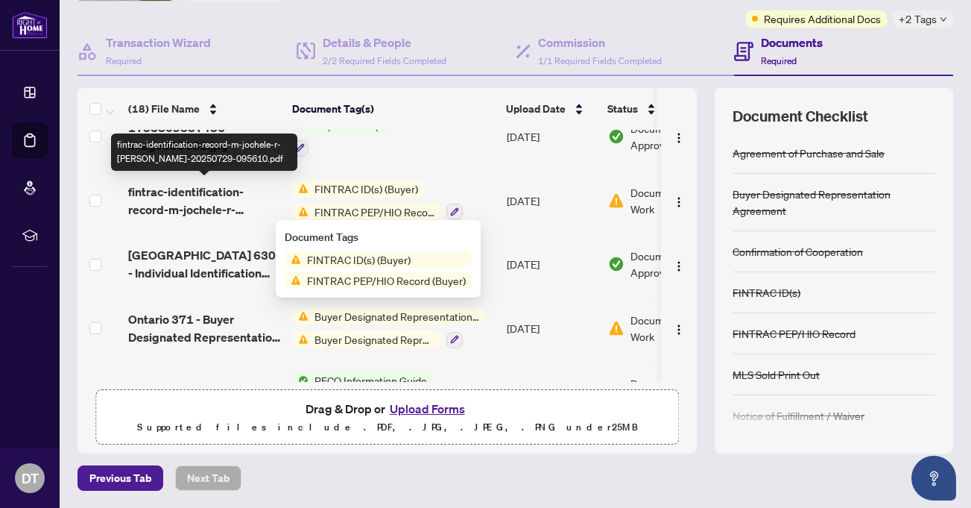
click at [177, 197] on span "fintrac-identification-record-m-jochele-r-[PERSON_NAME]-20250729-095610.pdf" at bounding box center [204, 201] width 152 height 36
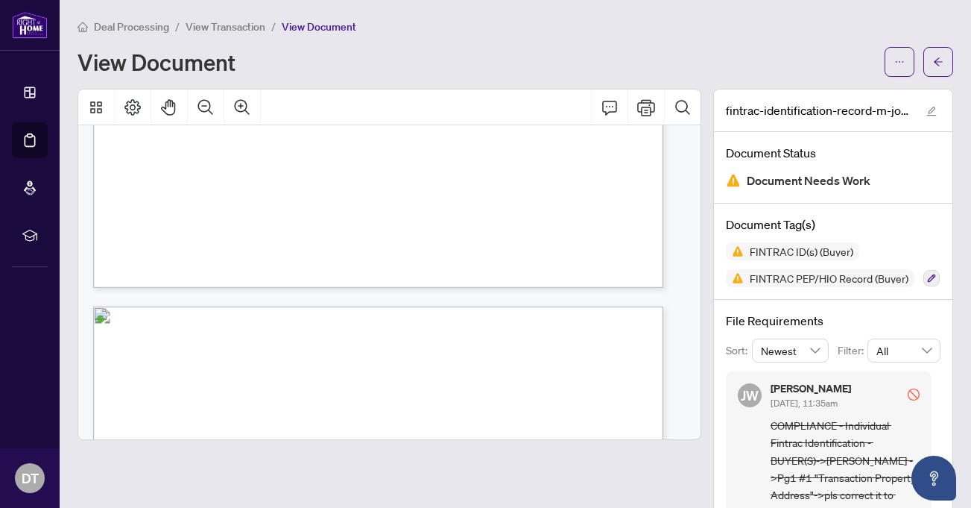
scroll to position [497, 0]
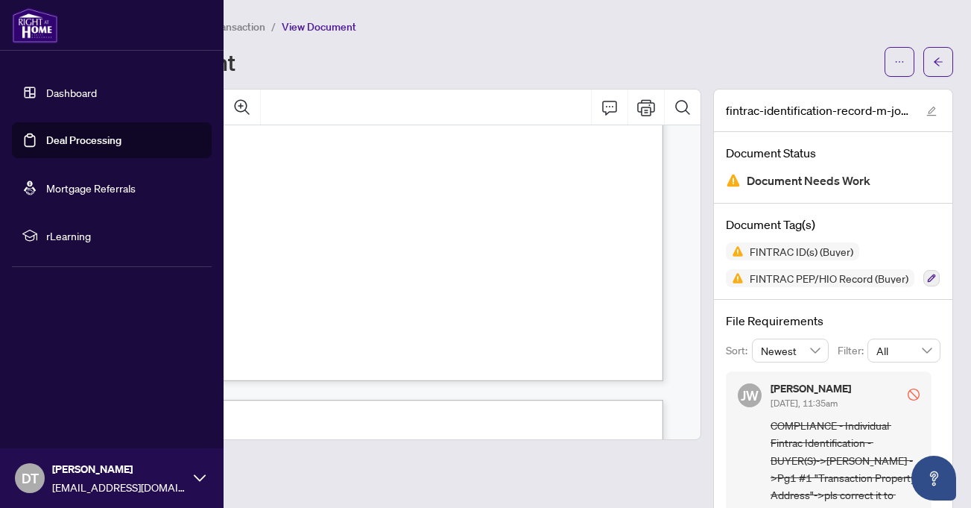
click at [51, 136] on link "Deal Processing" at bounding box center [83, 139] width 75 height 13
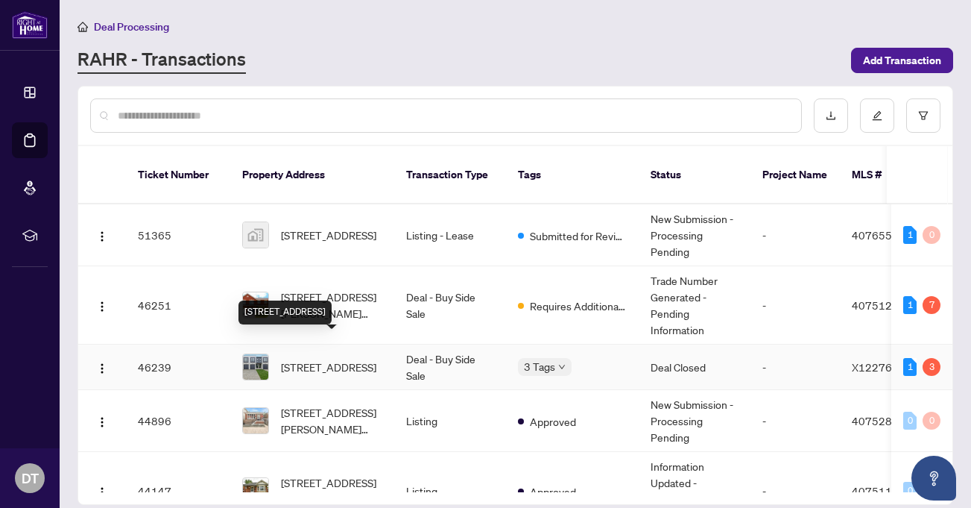
click at [337, 359] on span "[STREET_ADDRESS]" at bounding box center [328, 367] width 95 height 16
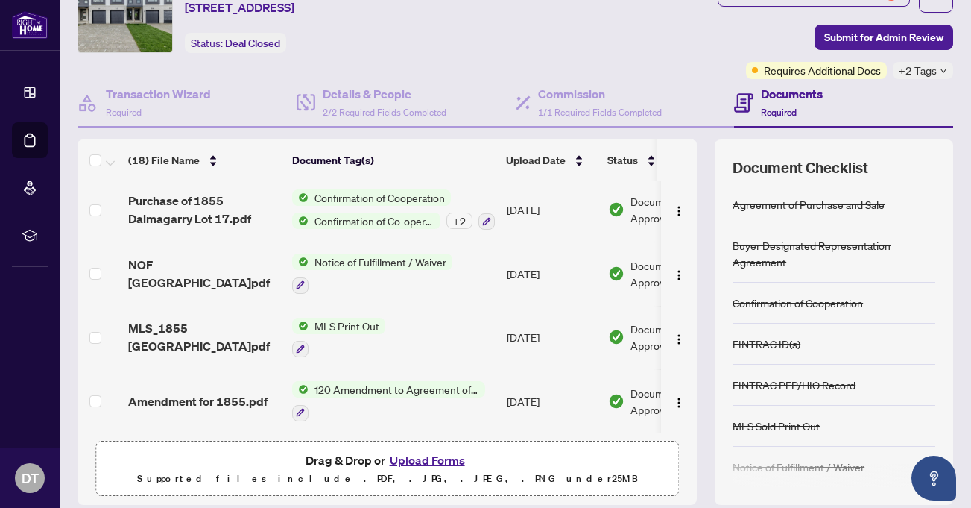
scroll to position [117, 0]
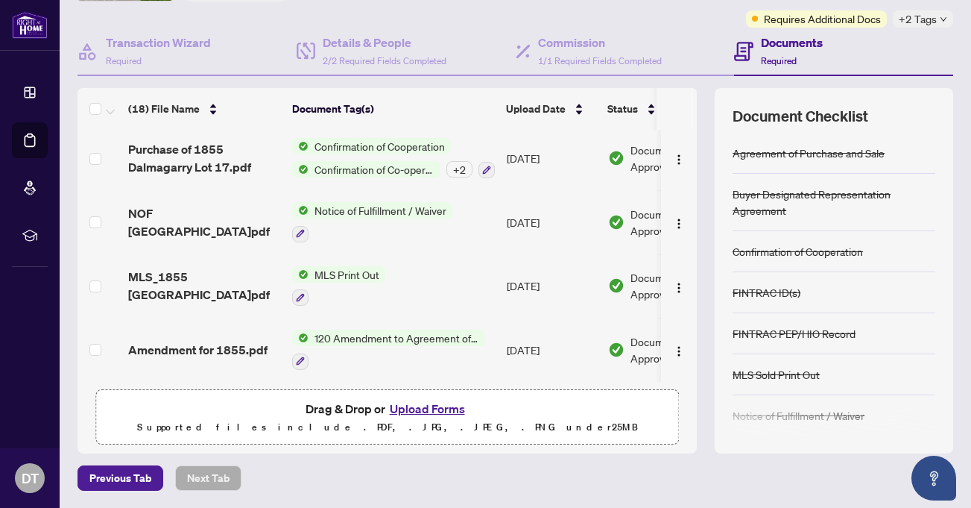
click at [445, 409] on button "Upload Forms" at bounding box center [427, 408] width 84 height 19
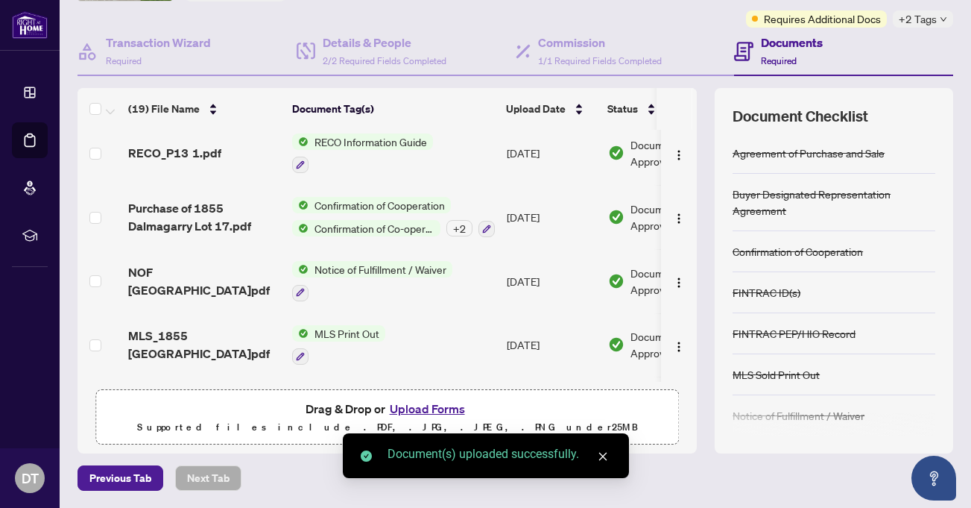
click at [416, 408] on button "Upload Forms" at bounding box center [427, 408] width 84 height 19
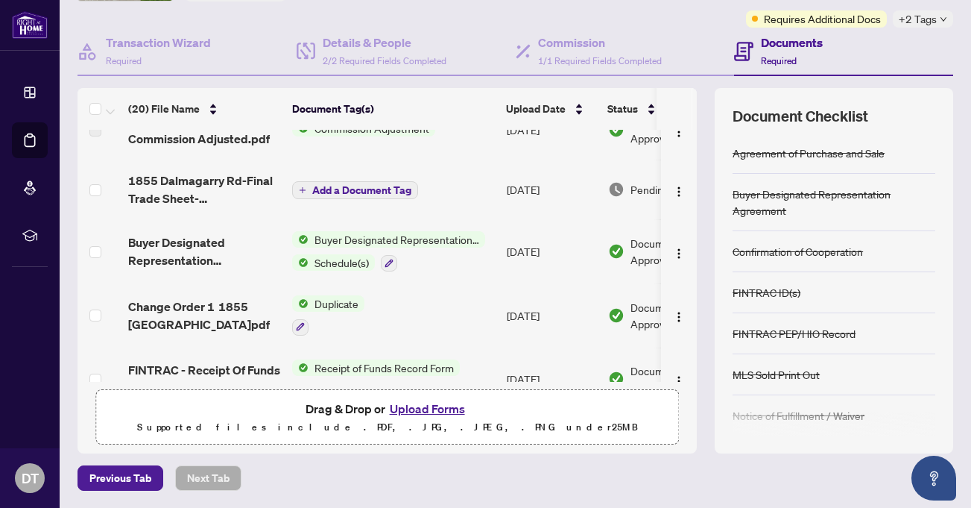
scroll to position [0, 0]
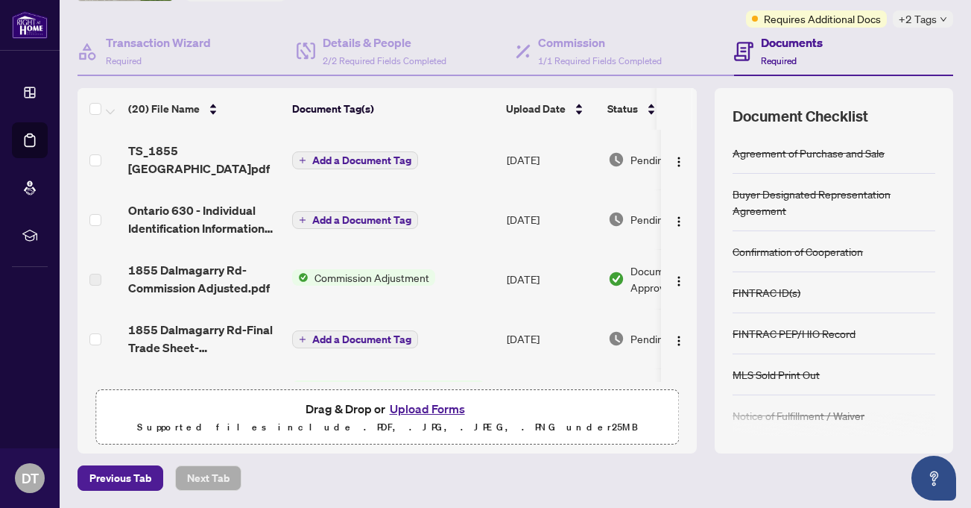
click at [775, 51] on div "Documents Required" at bounding box center [792, 51] width 62 height 35
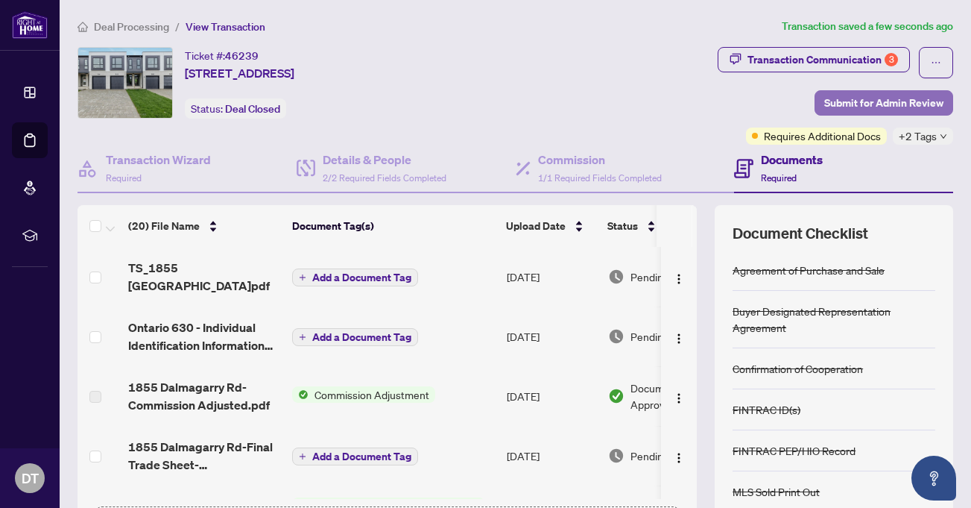
click at [877, 95] on span "Submit for Admin Review" at bounding box center [883, 103] width 119 height 24
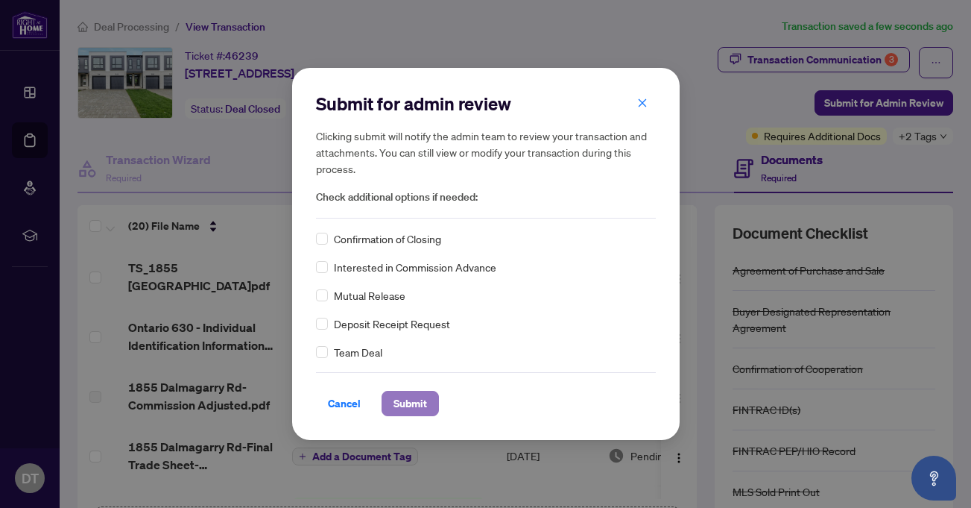
click at [404, 397] on span "Submit" at bounding box center [411, 403] width 34 height 24
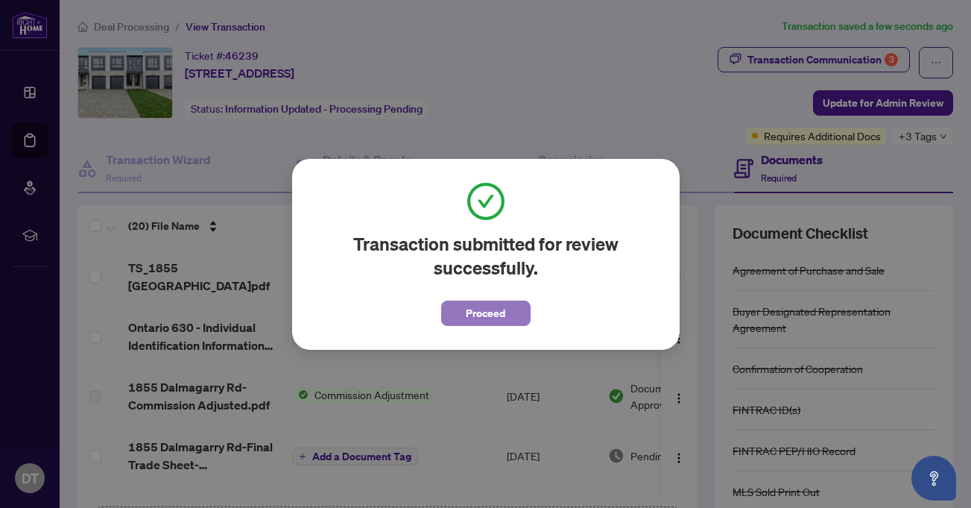
click at [483, 312] on span "Proceed" at bounding box center [486, 313] width 40 height 24
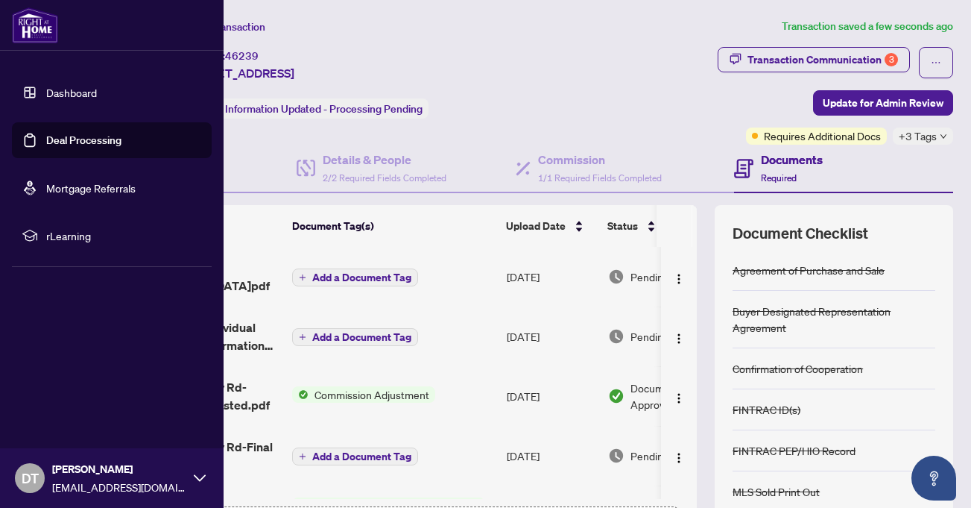
click at [73, 140] on link "Deal Processing" at bounding box center [83, 139] width 75 height 13
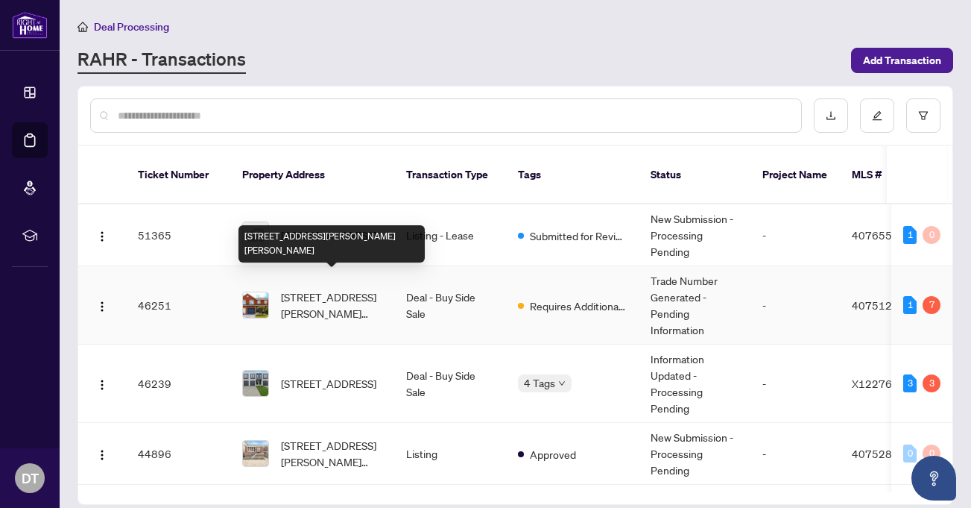
click at [325, 288] on span "[STREET_ADDRESS][PERSON_NAME][PERSON_NAME]" at bounding box center [331, 304] width 101 height 33
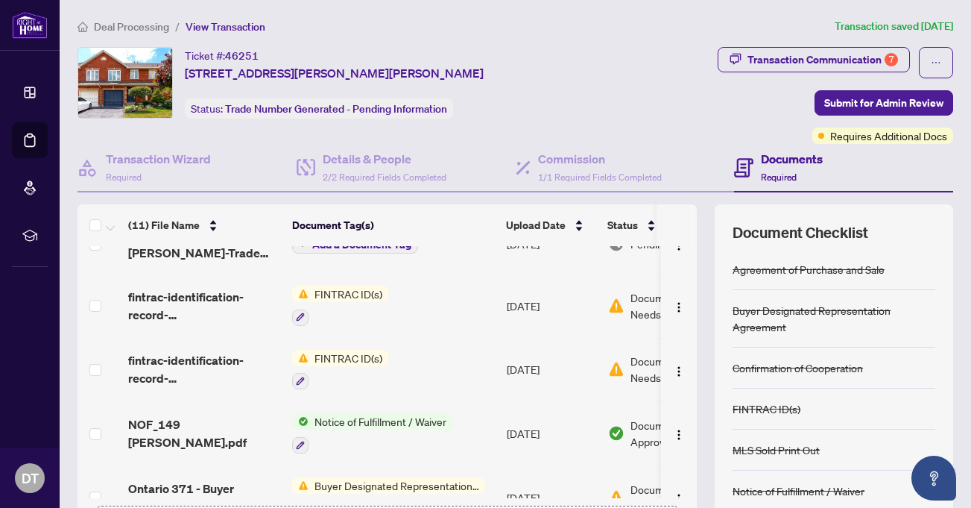
scroll to position [99, 0]
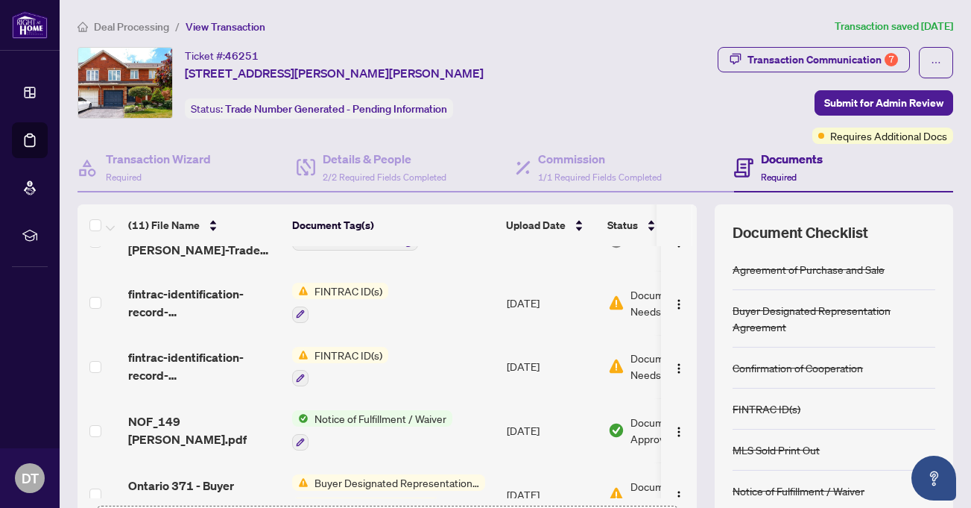
click at [352, 285] on span "FINTRAC ID(s)" at bounding box center [349, 291] width 80 height 16
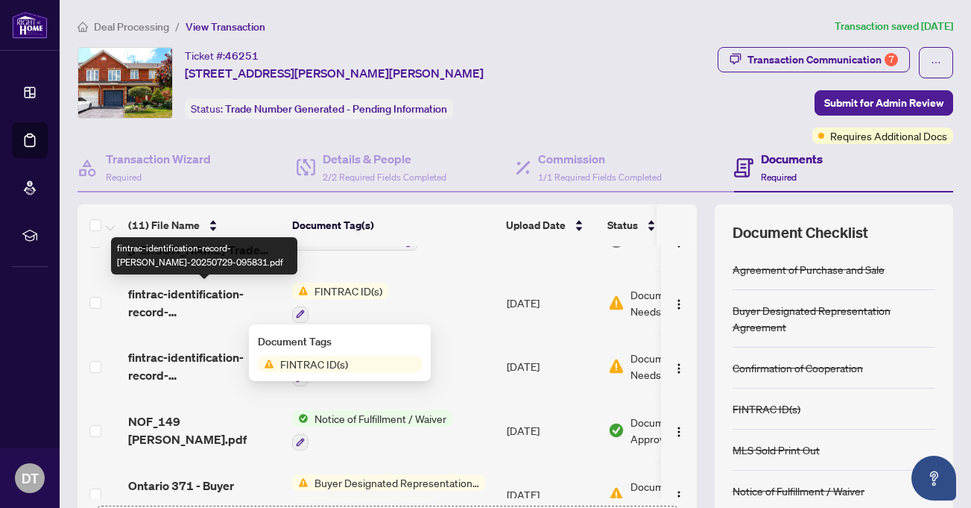
click at [190, 294] on span "fintrac-identification-record-[PERSON_NAME]-20250729-095831.pdf" at bounding box center [204, 303] width 152 height 36
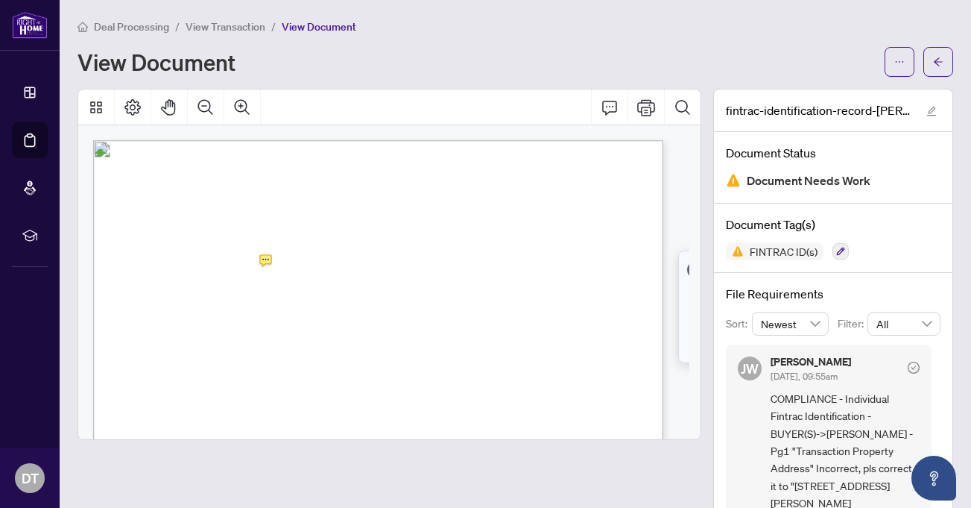
click at [267, 265] on span "[STREET_ADDRESS][PERSON_NAME]" at bounding box center [195, 269] width 142 height 9
drag, startPoint x: 392, startPoint y: 266, endPoint x: 362, endPoint y: 265, distance: 30.6
click at [267, 265] on span "[STREET_ADDRESS][PERSON_NAME]" at bounding box center [195, 269] width 142 height 9
click at [885, 57] on button "button" at bounding box center [900, 62] width 30 height 30
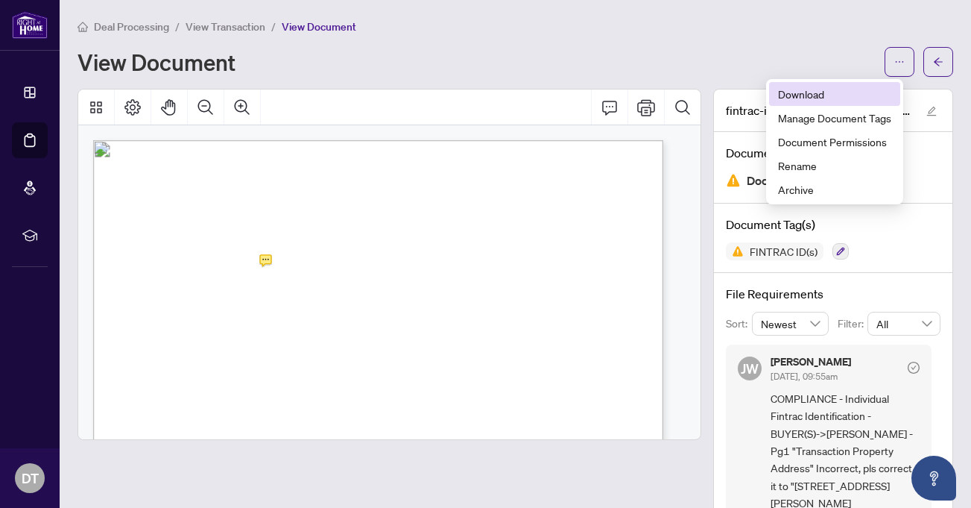
click at [801, 94] on span "Download" at bounding box center [834, 94] width 113 height 16
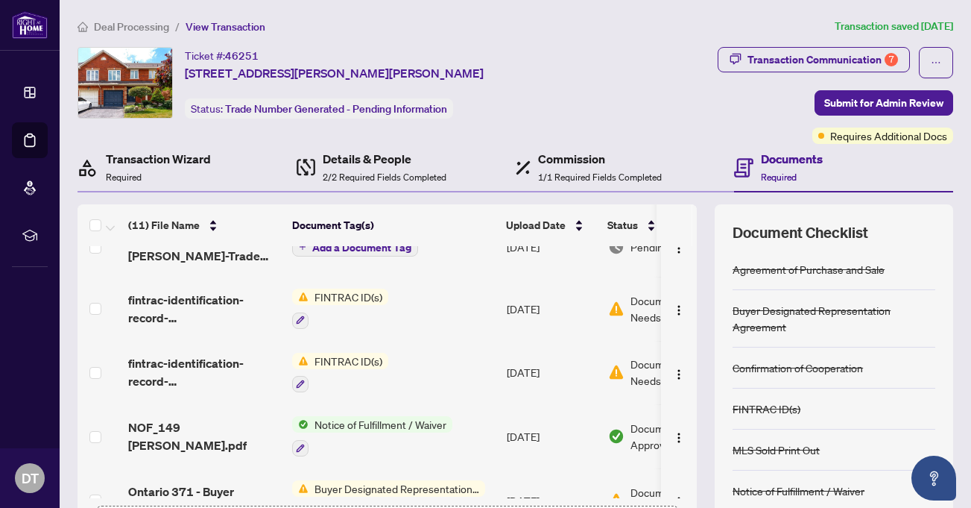
scroll to position [99, 0]
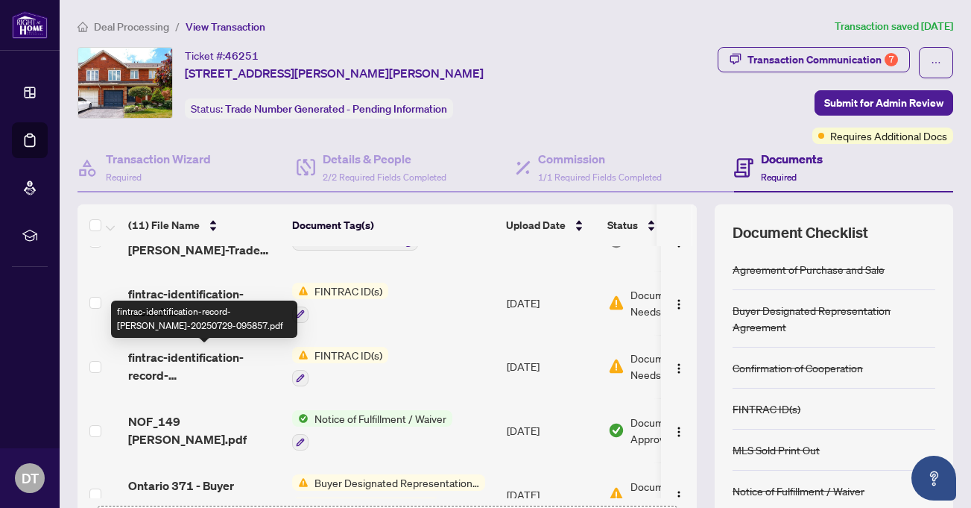
click at [201, 358] on span "fintrac-identification-record-[PERSON_NAME]-20250729-095857.pdf" at bounding box center [204, 366] width 152 height 36
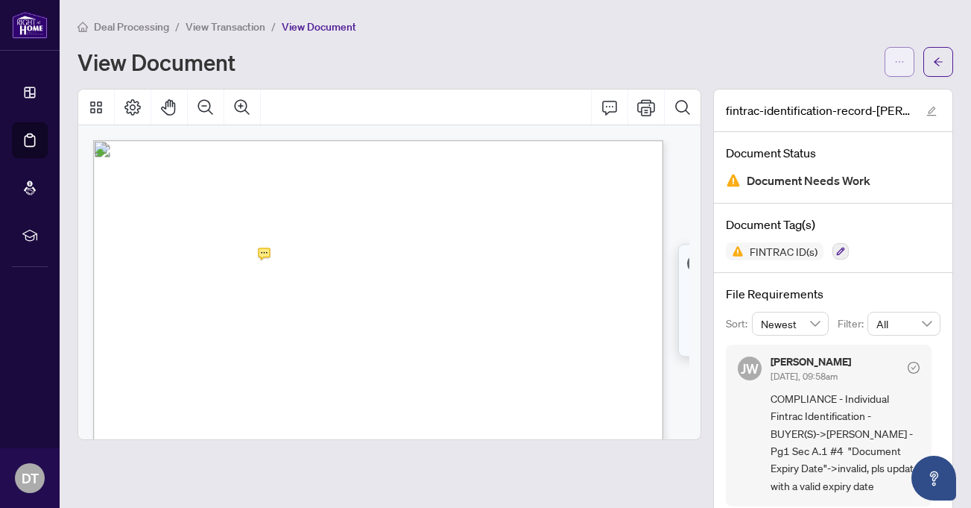
click at [895, 60] on icon "ellipsis" at bounding box center [900, 62] width 10 height 10
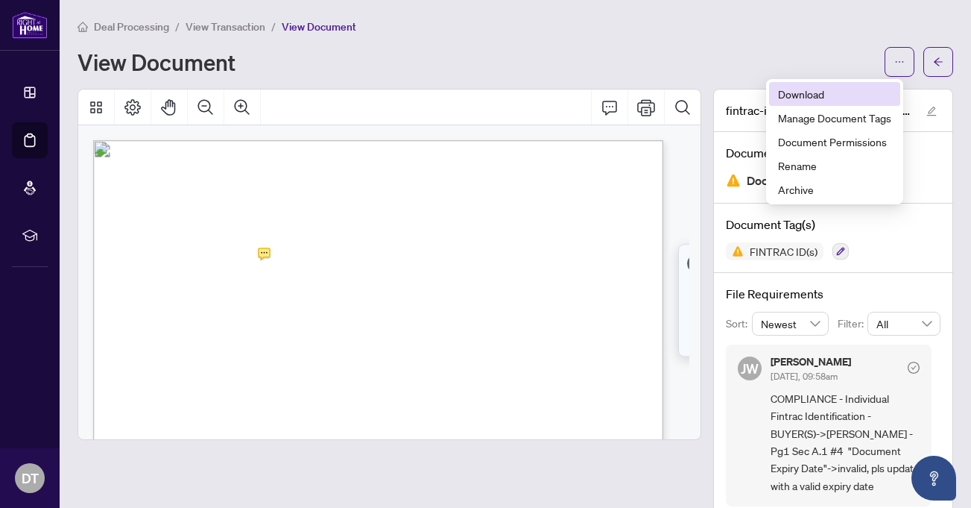
click at [818, 98] on span "Download" at bounding box center [834, 94] width 113 height 16
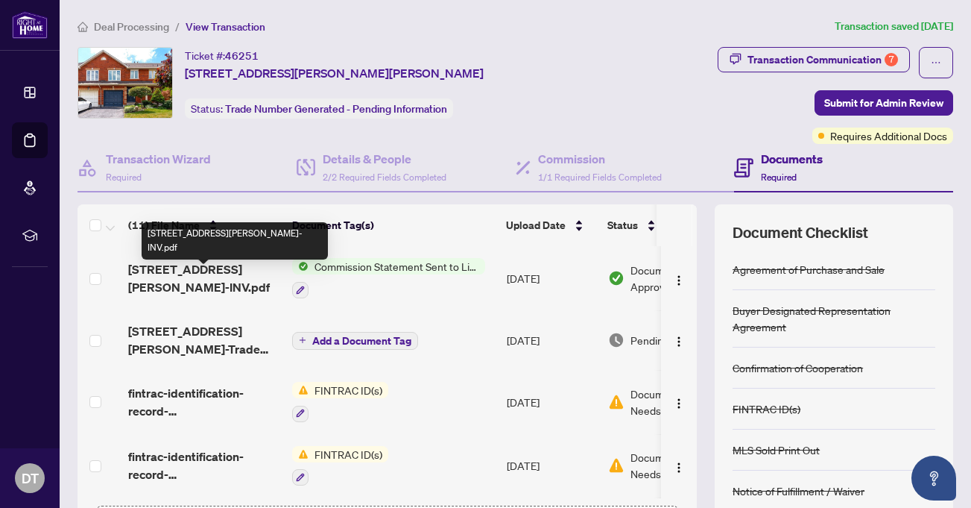
click at [219, 274] on span "[STREET_ADDRESS][PERSON_NAME]-INV.pdf" at bounding box center [204, 278] width 152 height 36
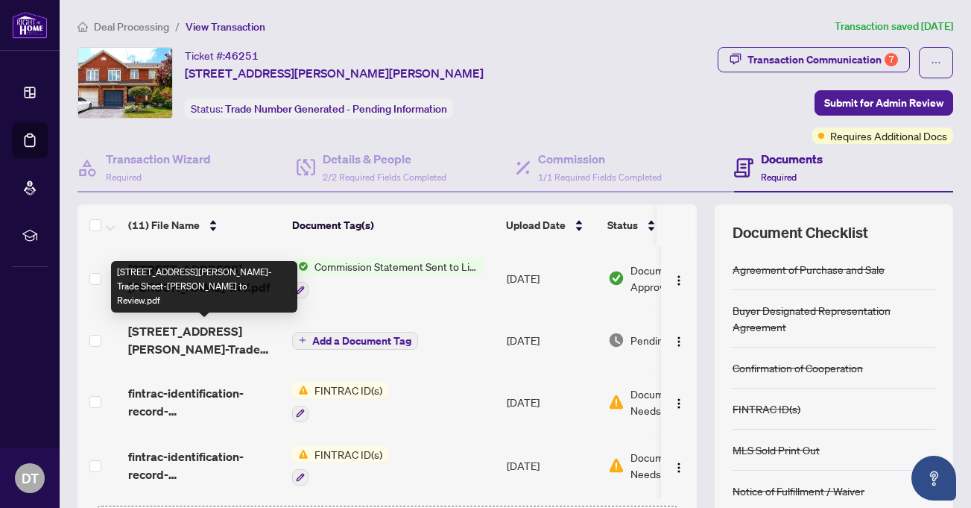
click at [231, 348] on span "[STREET_ADDRESS][PERSON_NAME]-Trade Sheet-[PERSON_NAME] to Review.pdf" at bounding box center [204, 340] width 152 height 36
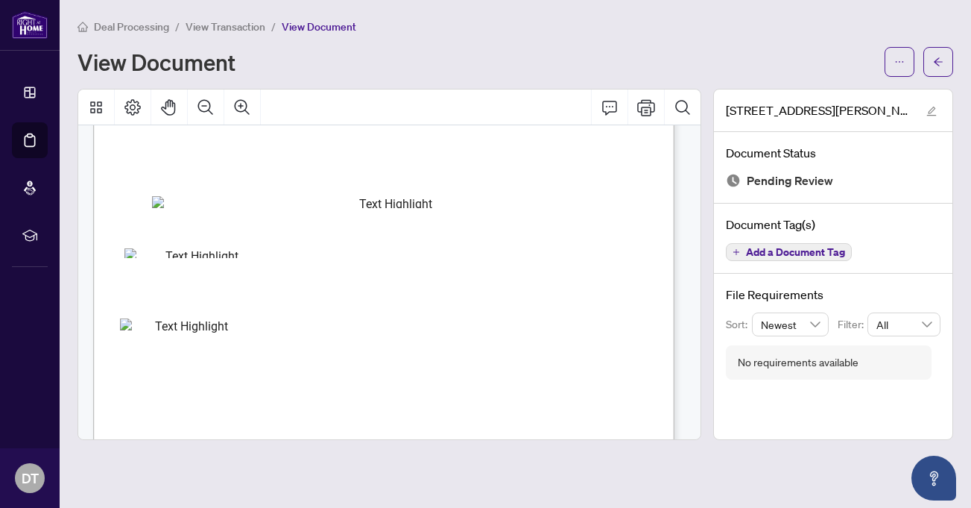
scroll to position [199, 0]
click at [901, 52] on span "button" at bounding box center [900, 62] width 10 height 24
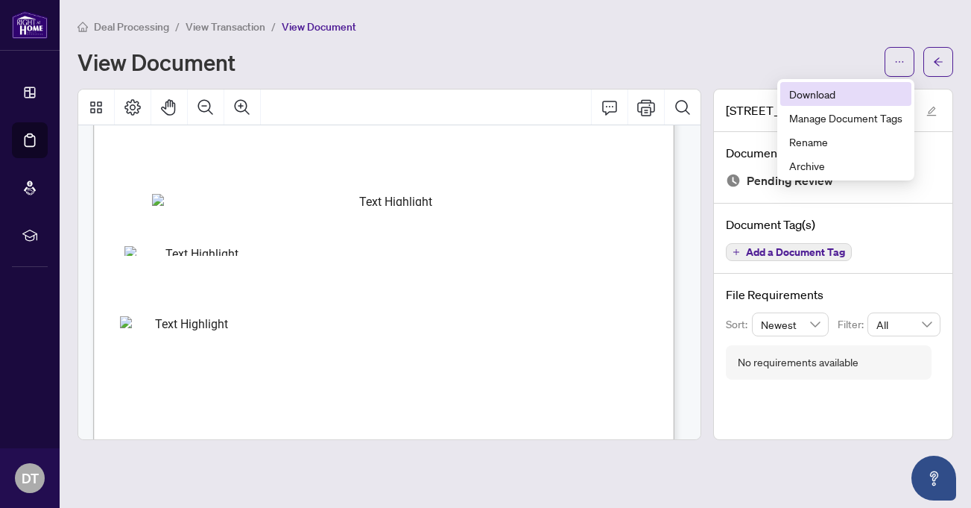
click at [833, 90] on span "Download" at bounding box center [845, 94] width 113 height 16
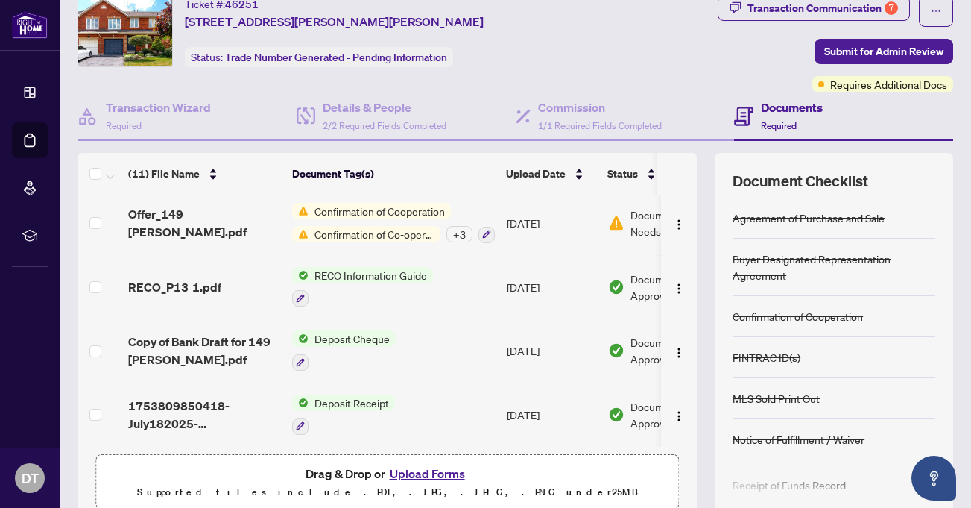
scroll to position [116, 0]
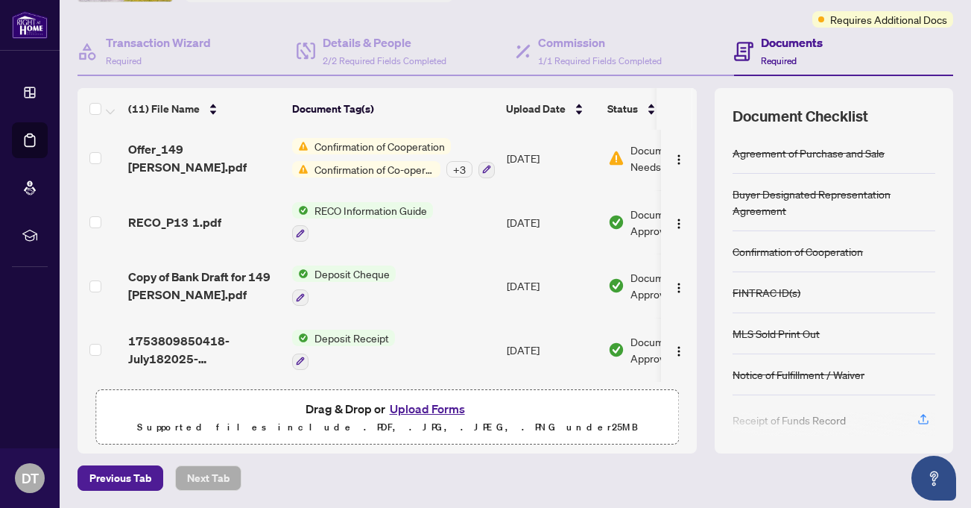
click at [438, 405] on button "Upload Forms" at bounding box center [427, 408] width 84 height 19
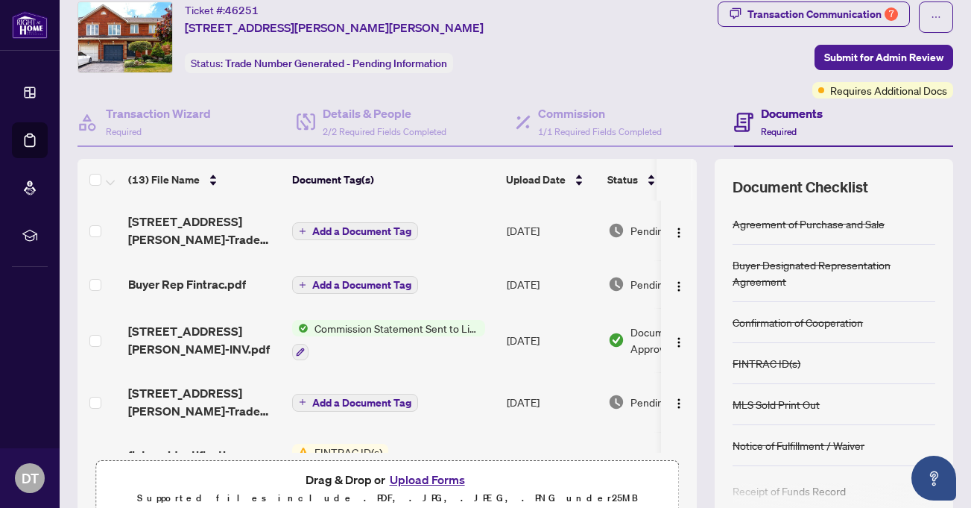
scroll to position [17, 0]
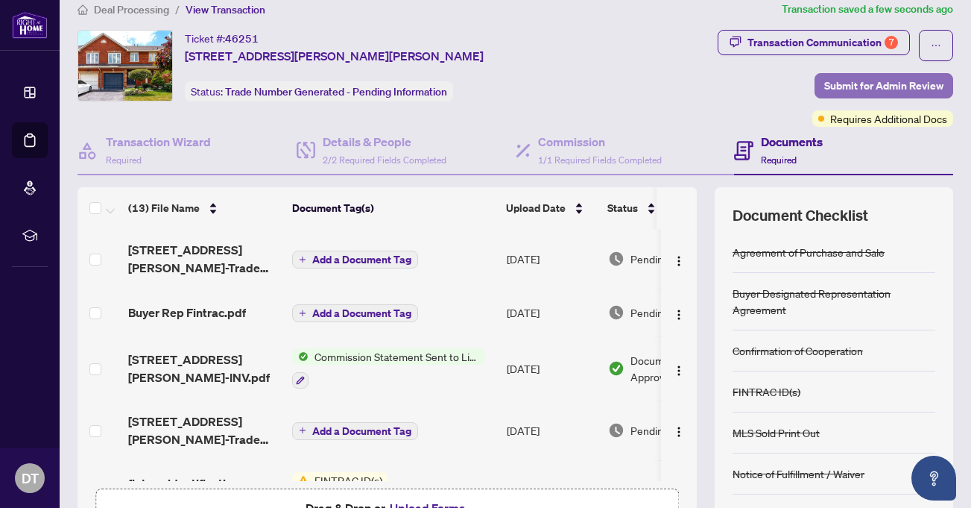
click at [863, 80] on span "Submit for Admin Review" at bounding box center [883, 86] width 119 height 24
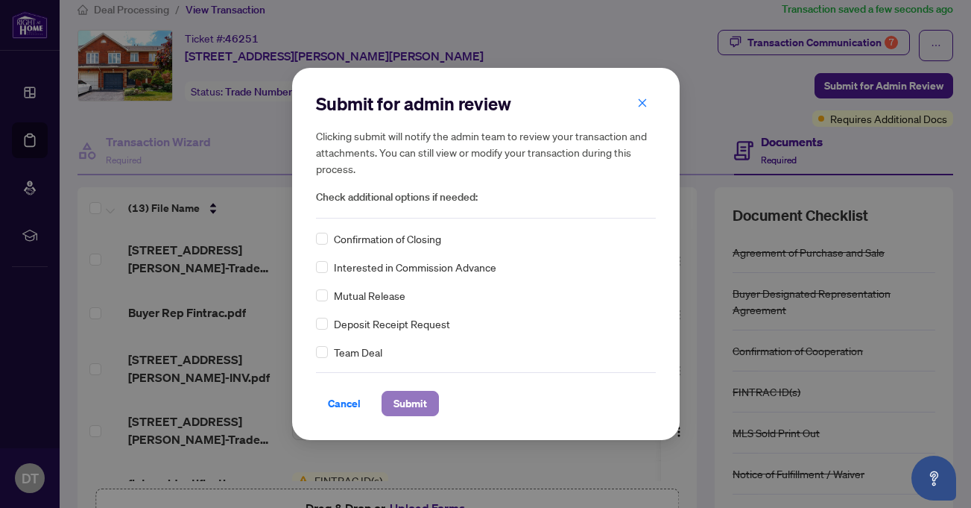
click at [415, 399] on span "Submit" at bounding box center [411, 403] width 34 height 24
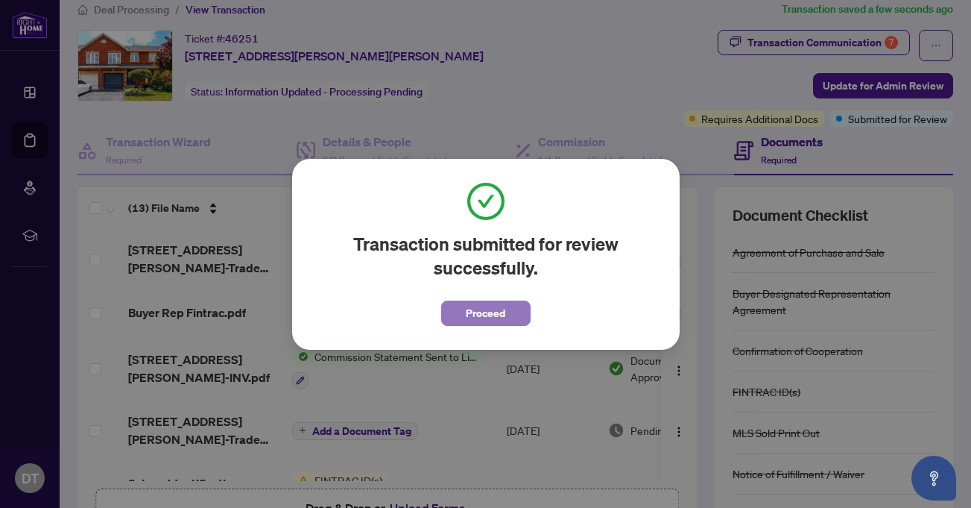
click at [491, 311] on span "Proceed" at bounding box center [486, 313] width 40 height 24
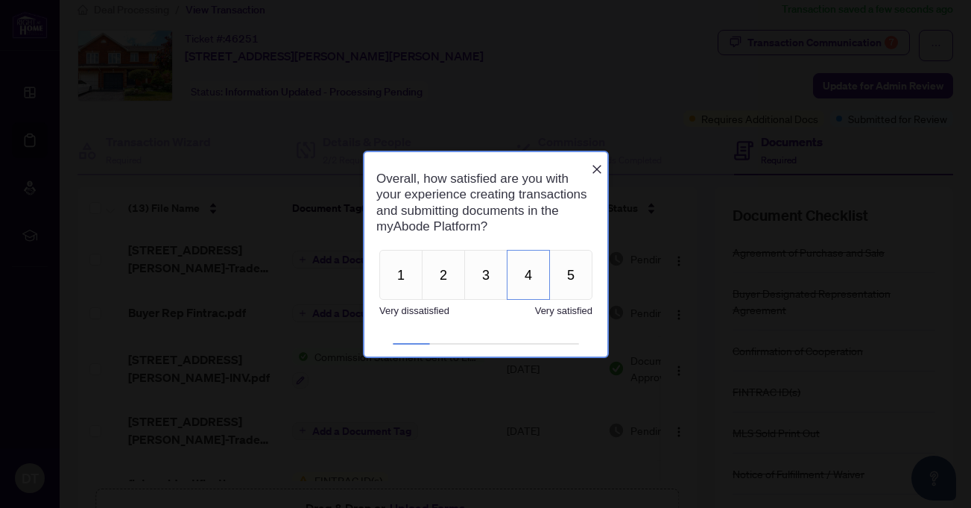
scroll to position [0, 0]
click at [569, 280] on button "5" at bounding box center [570, 275] width 43 height 50
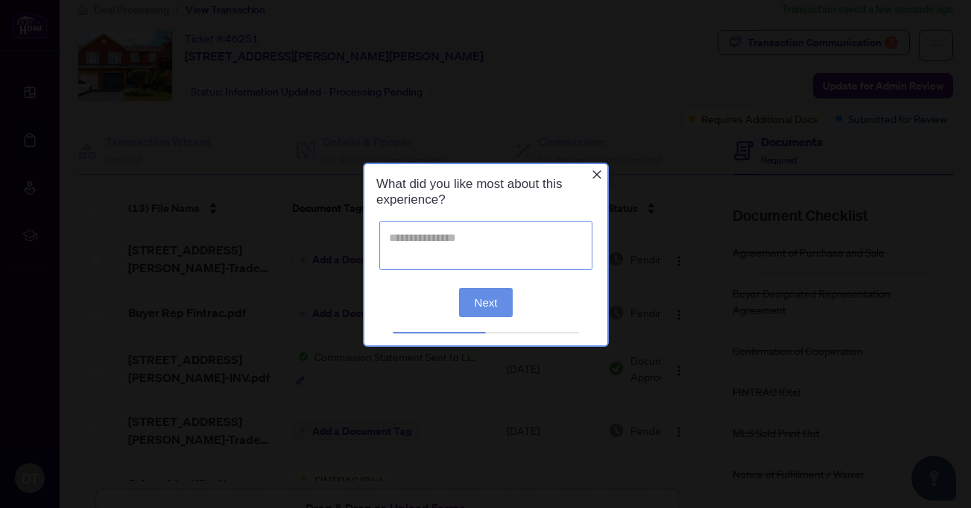
click at [470, 250] on textarea at bounding box center [485, 244] width 213 height 49
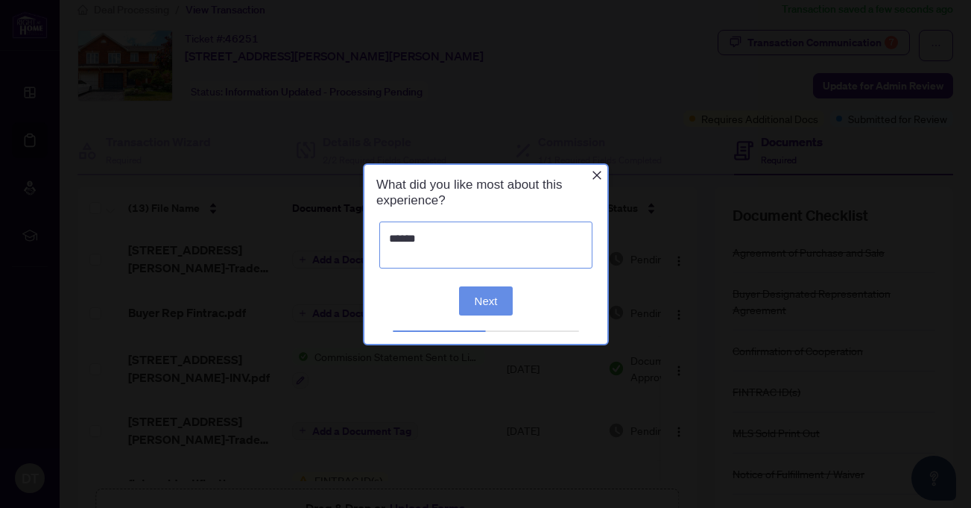
type textarea "******"
click at [492, 304] on button "Next" at bounding box center [485, 300] width 54 height 29
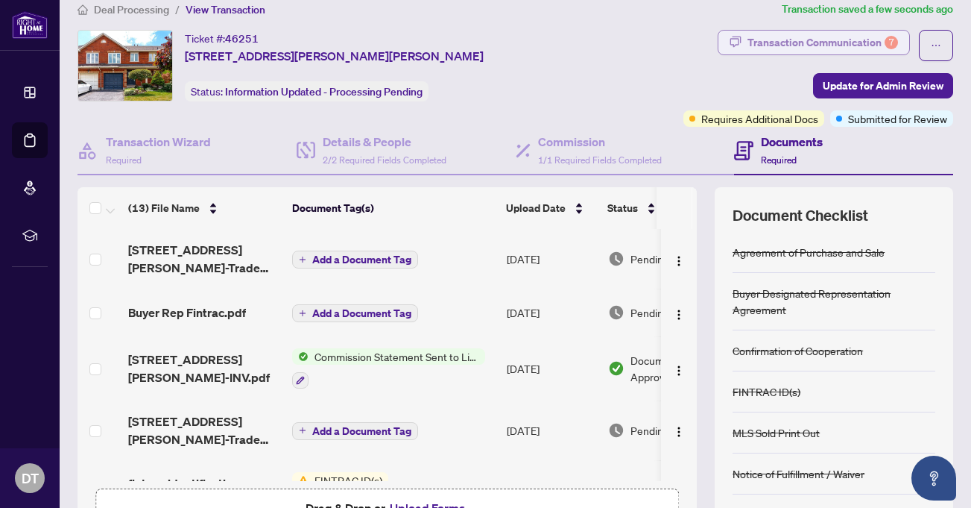
click at [828, 34] on div "Transaction Communication 7" at bounding box center [823, 43] width 151 height 24
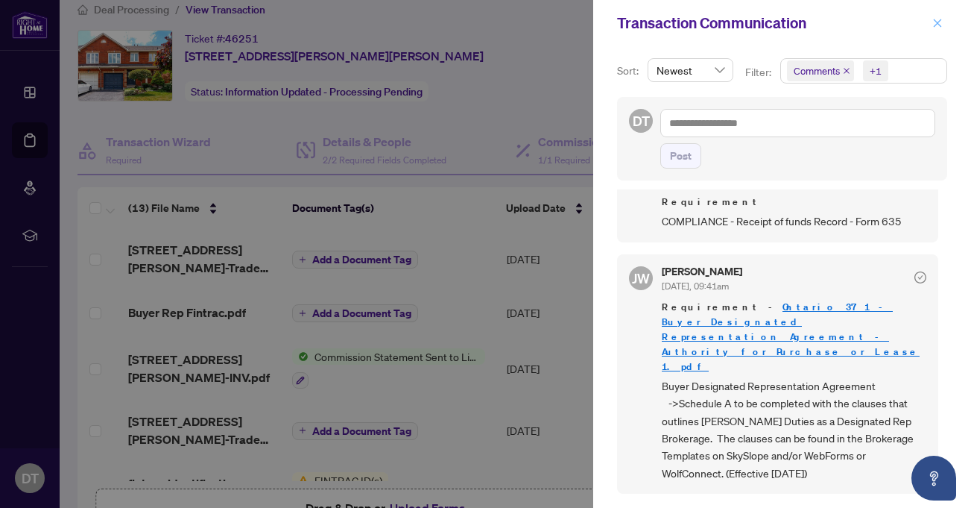
click at [936, 25] on icon "close" at bounding box center [938, 23] width 8 height 8
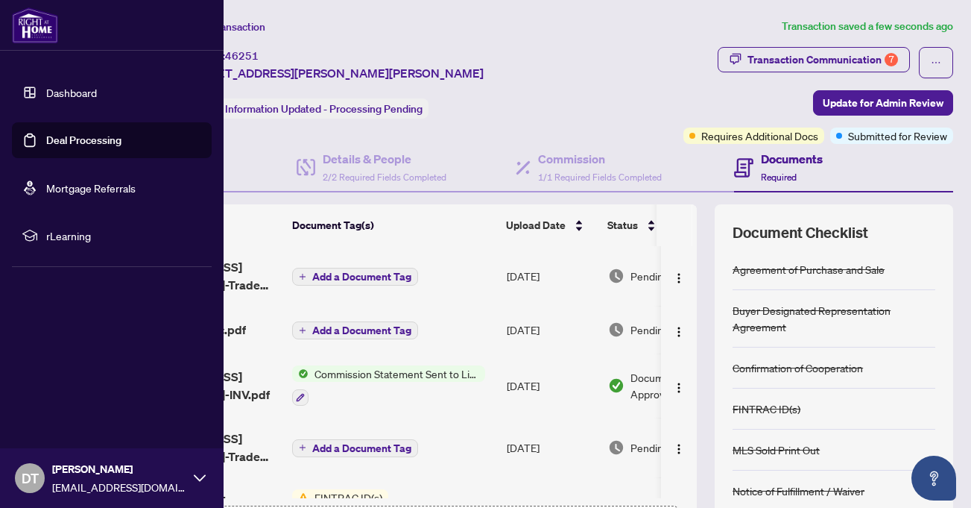
click at [46, 139] on link "Deal Processing" at bounding box center [83, 139] width 75 height 13
